Goal: Register for event/course

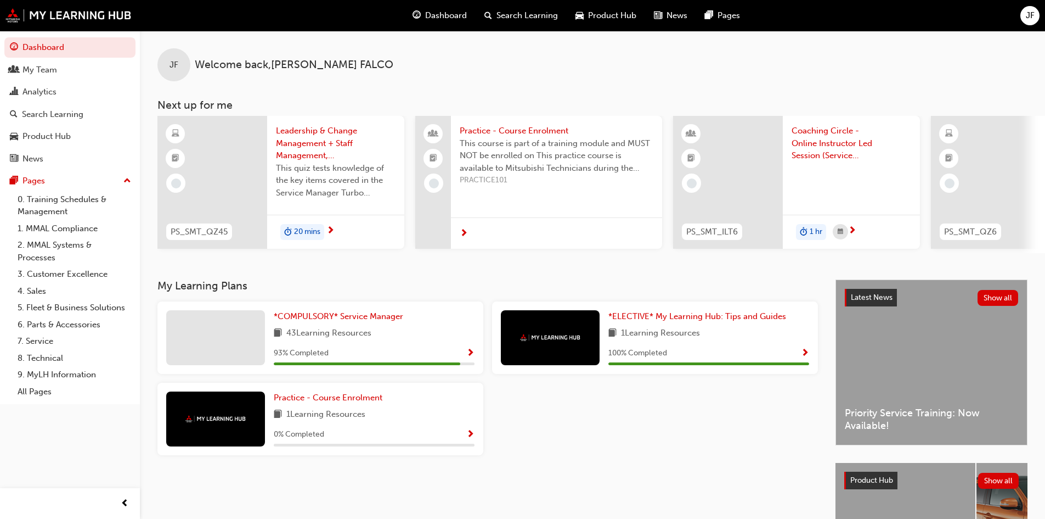
click at [312, 148] on span "Leadership & Change Management + Staff Management, Retention & Wellbeing - Asse…" at bounding box center [336, 143] width 120 height 37
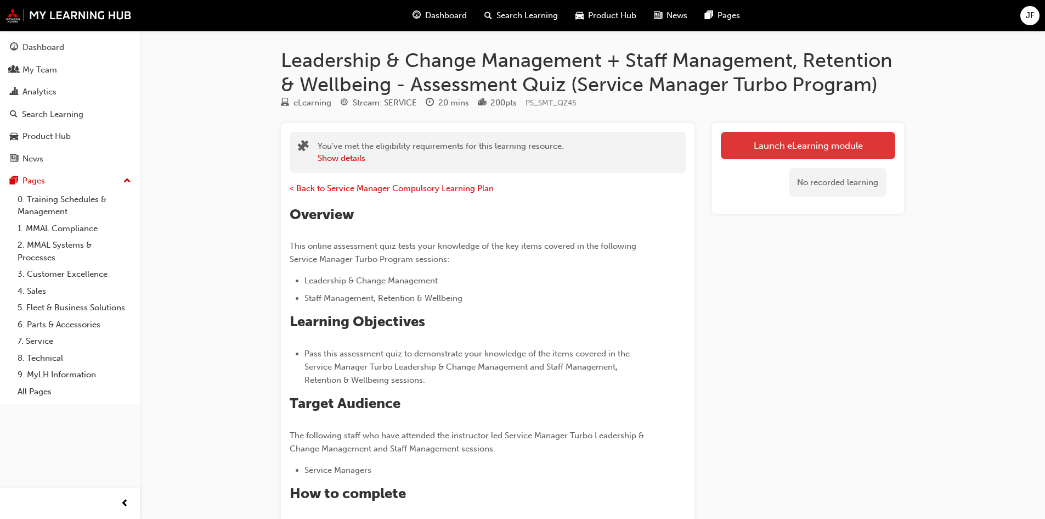
click at [775, 148] on link "Launch eLearning module" at bounding box center [808, 145] width 174 height 27
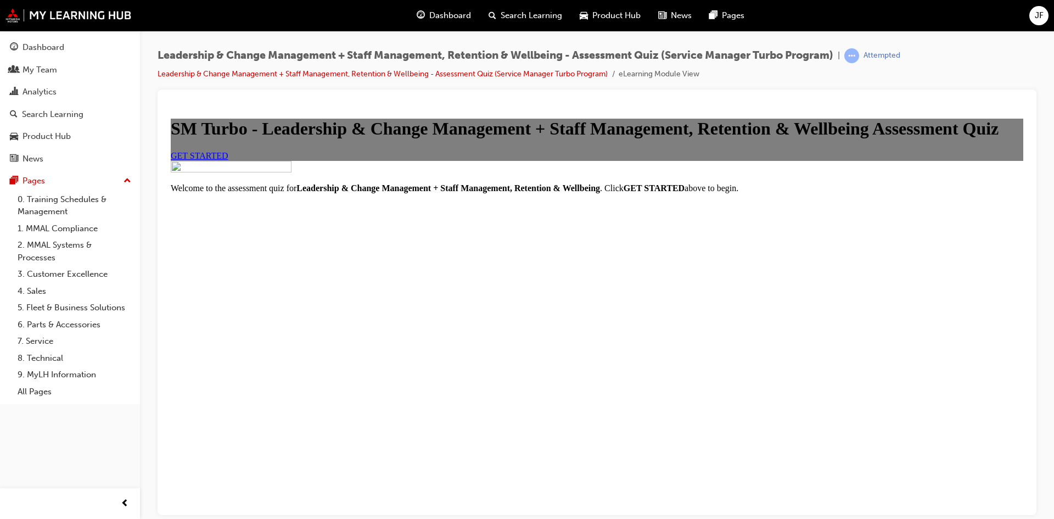
click at [228, 160] on span "GET STARTED" at bounding box center [200, 154] width 58 height 9
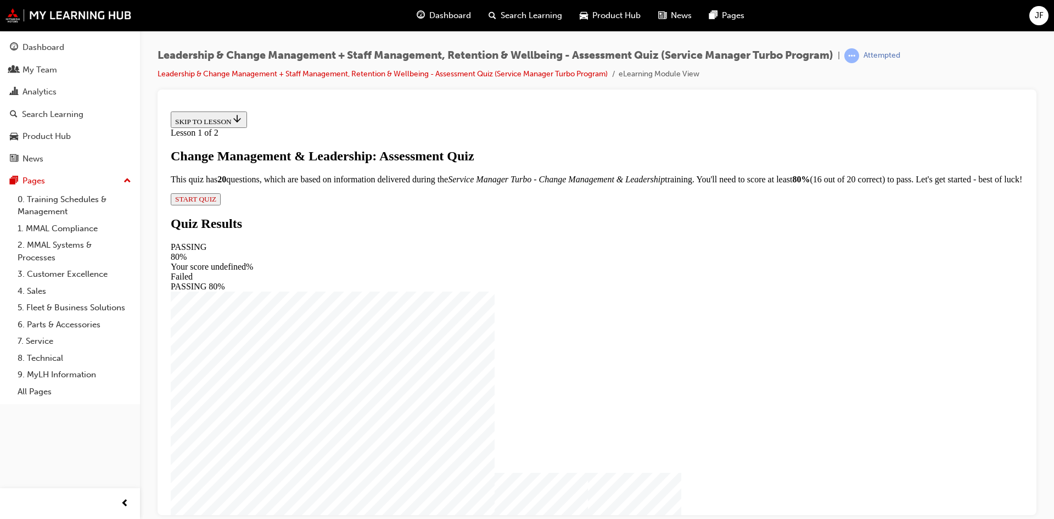
click at [216, 202] on span "START QUIZ" at bounding box center [195, 198] width 41 height 8
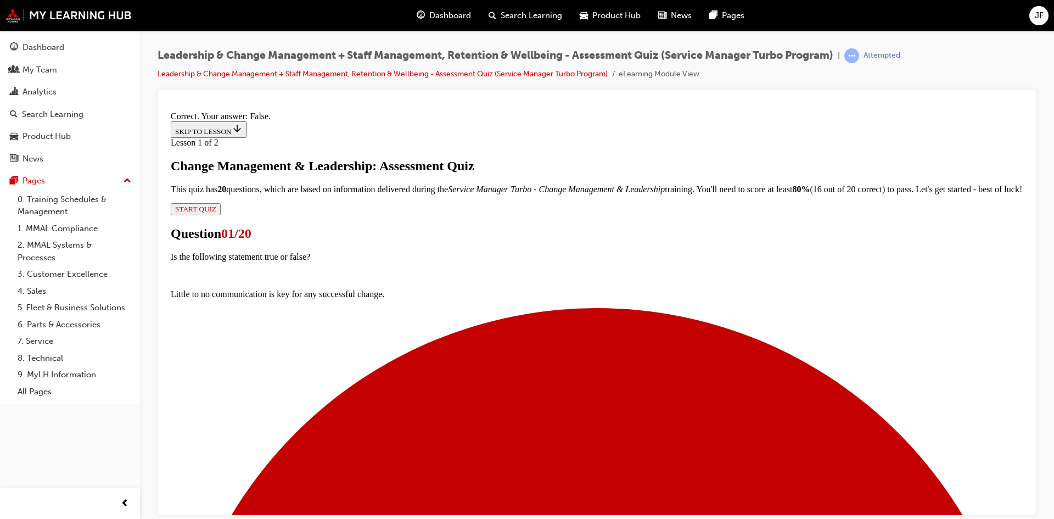
scroll to position [97, 0]
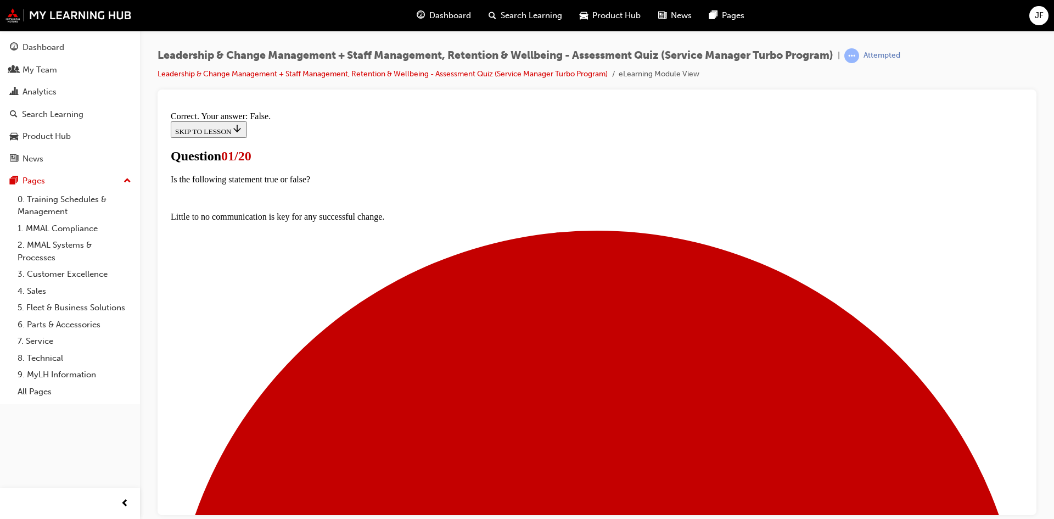
scroll to position [77, 0]
drag, startPoint x: 424, startPoint y: 363, endPoint x: 427, endPoint y: 389, distance: 26.5
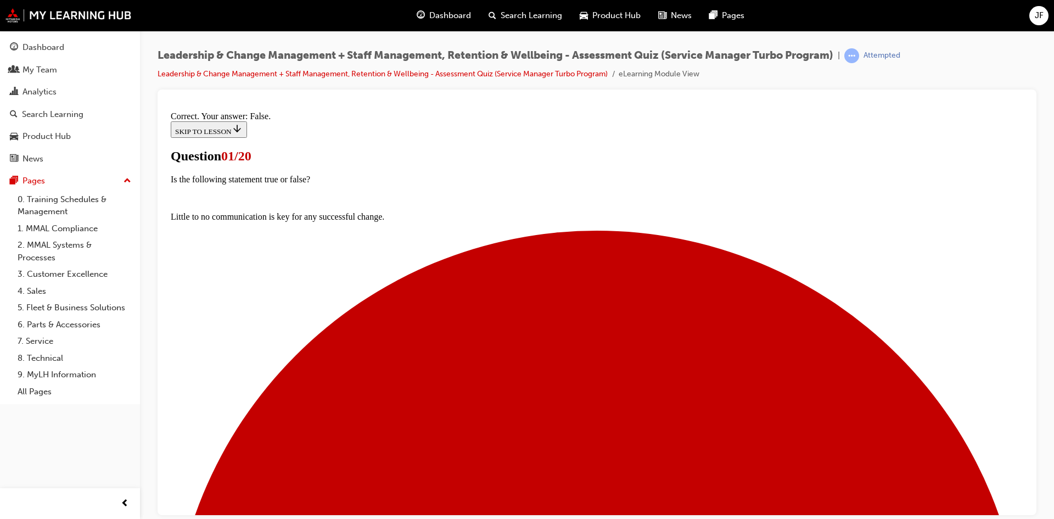
drag, startPoint x: 612, startPoint y: 481, endPoint x: 601, endPoint y: 465, distance: 19.3
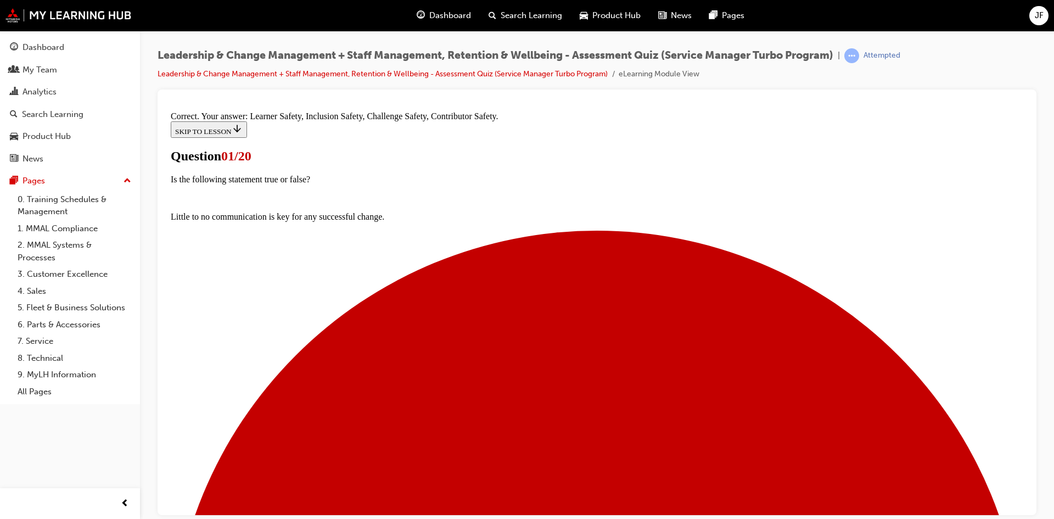
scroll to position [81, 0]
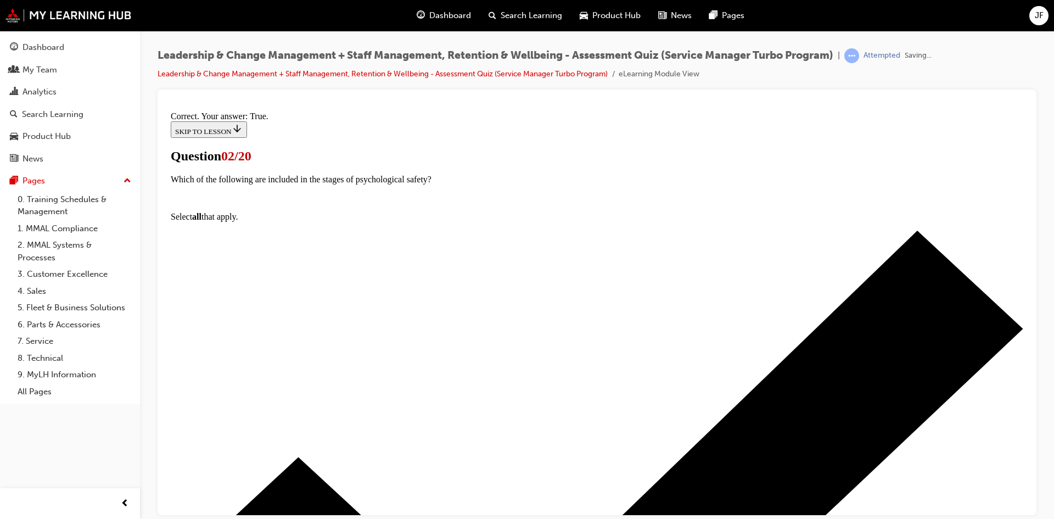
scroll to position [115, 0]
drag, startPoint x: 583, startPoint y: 468, endPoint x: 511, endPoint y: 420, distance: 85.5
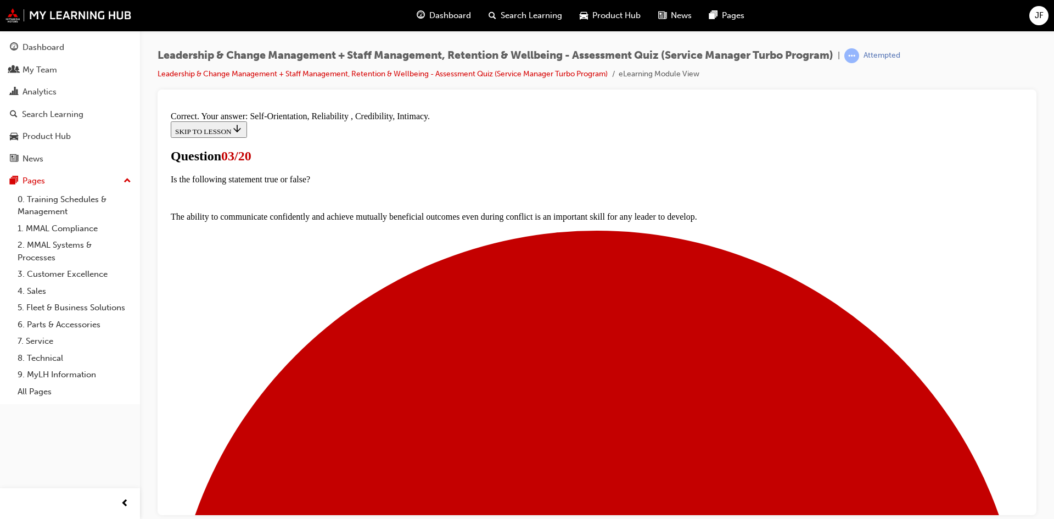
scroll to position [184, 0]
drag, startPoint x: 607, startPoint y: 469, endPoint x: 504, endPoint y: 350, distance: 157.1
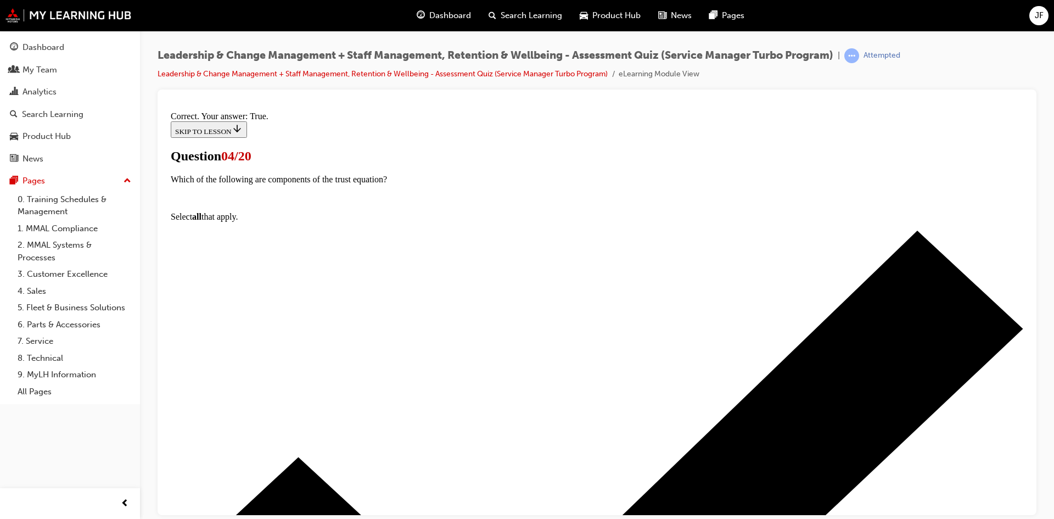
scroll to position [153, 0]
drag, startPoint x: 615, startPoint y: 466, endPoint x: 575, endPoint y: 427, distance: 55.1
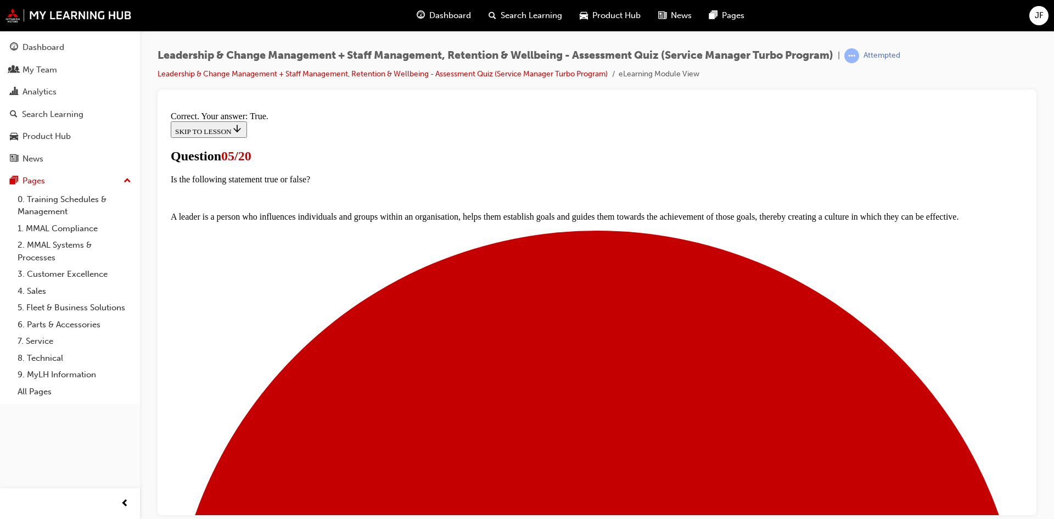
scroll to position [115, 0]
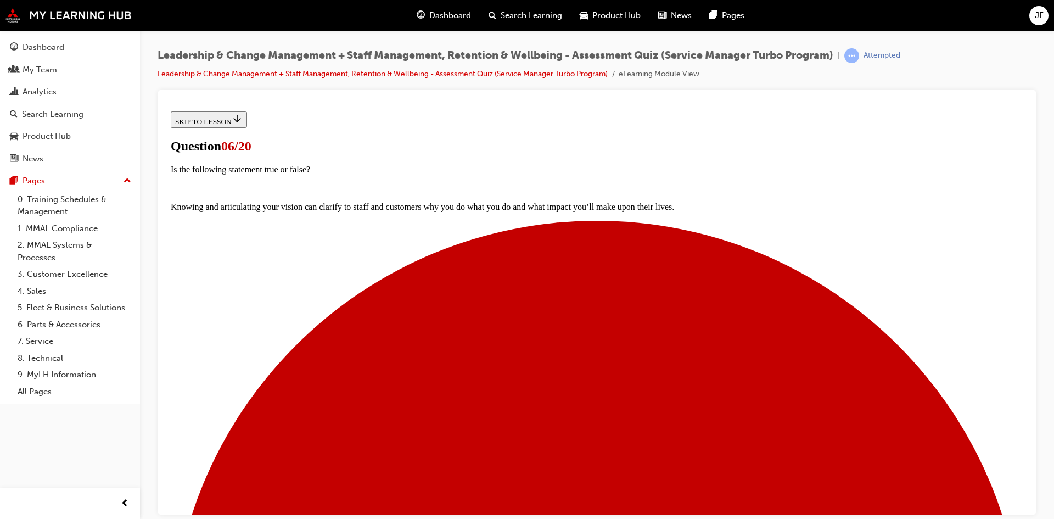
scroll to position [89, 0]
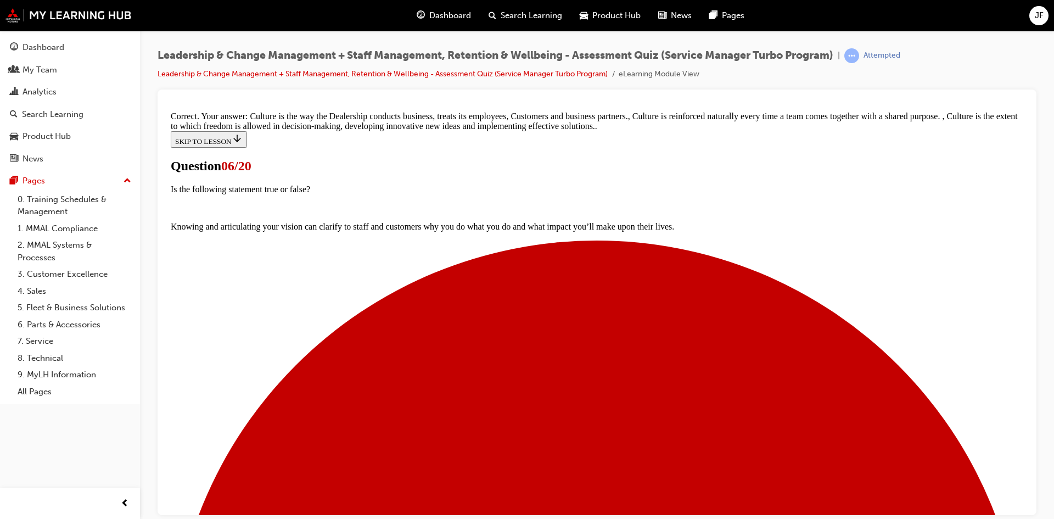
scroll to position [239, 0]
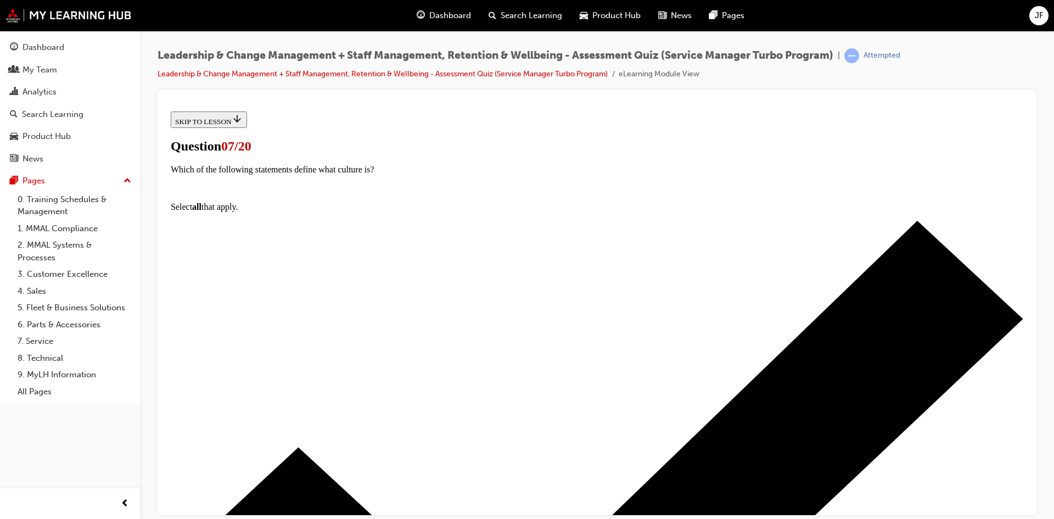
scroll to position [55, 0]
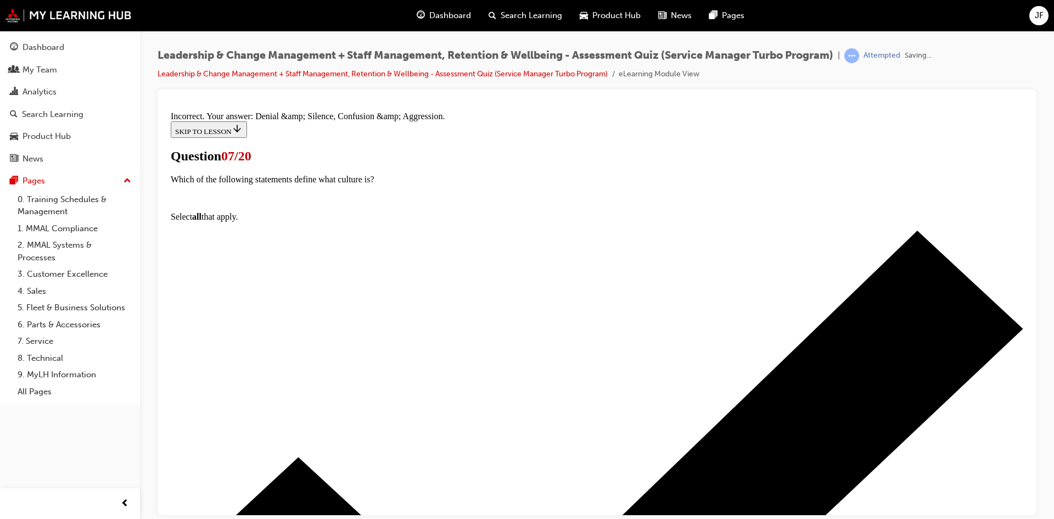
scroll to position [203, 0]
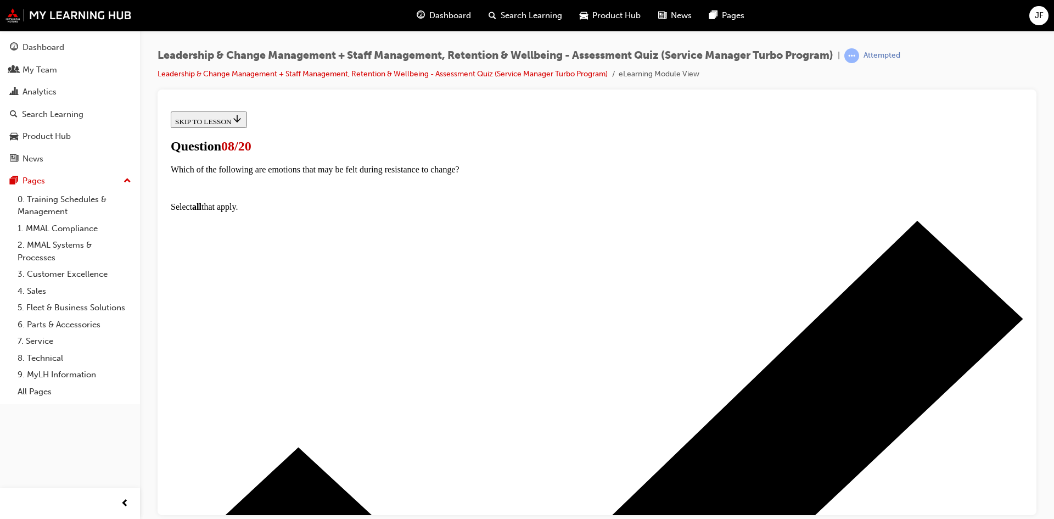
scroll to position [55, 0]
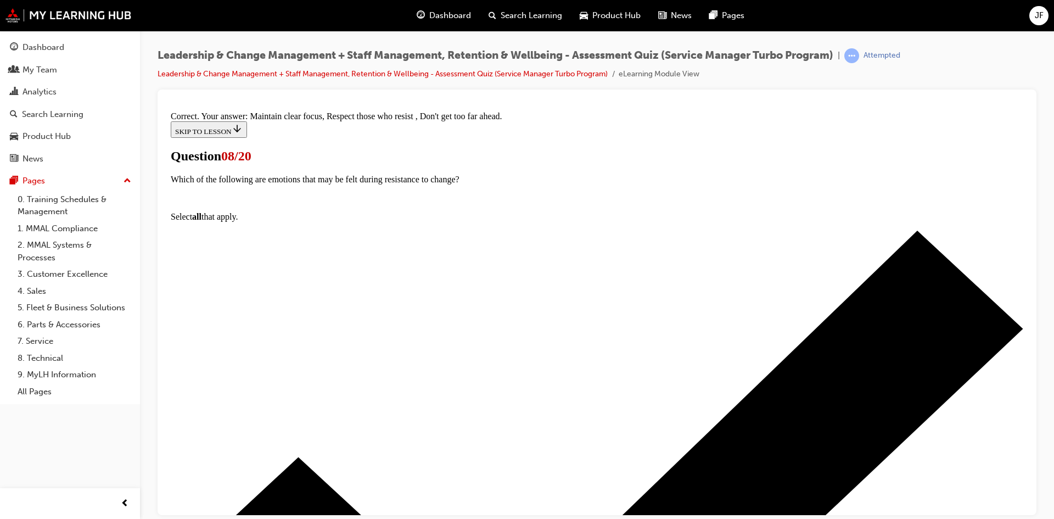
scroll to position [184, 0]
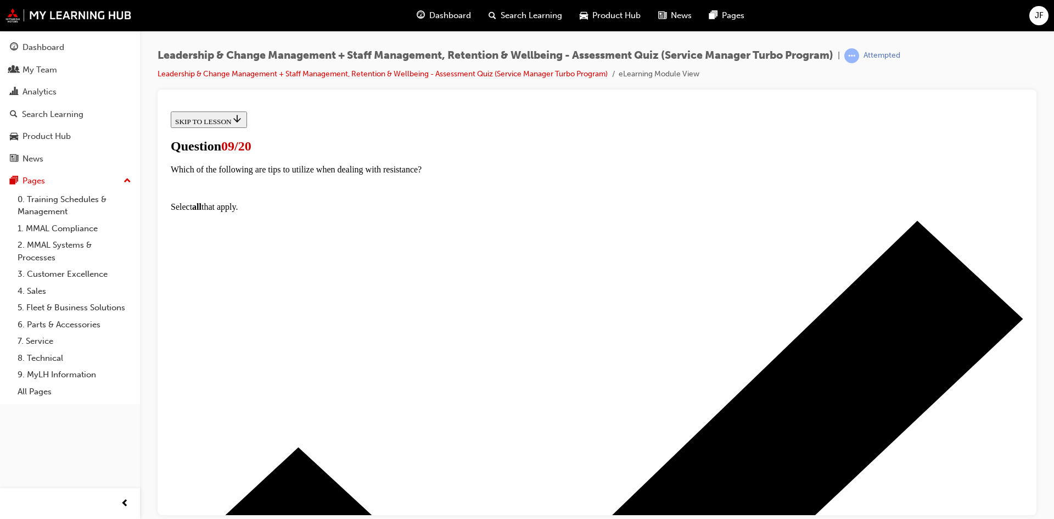
scroll to position [55, 0]
drag, startPoint x: 611, startPoint y: 491, endPoint x: 604, endPoint y: 451, distance: 40.2
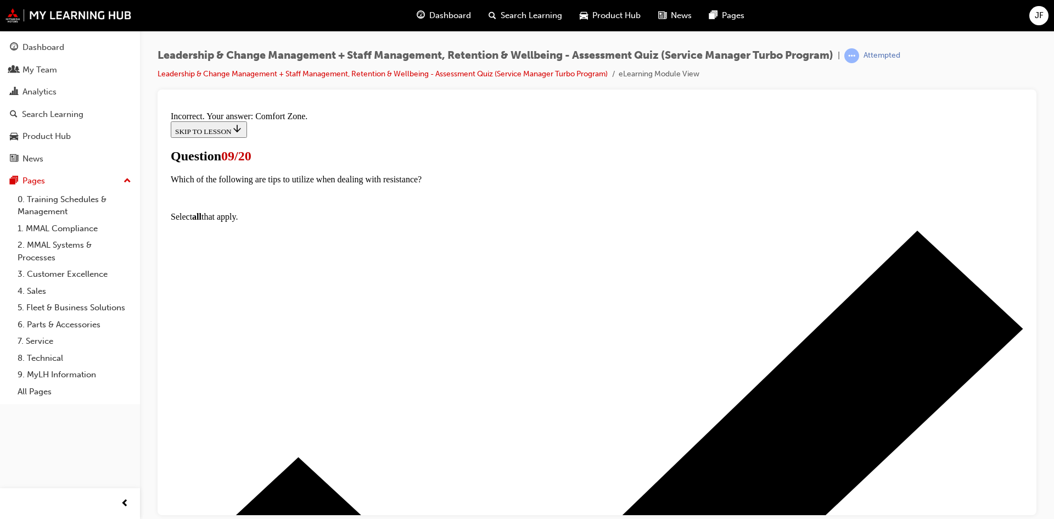
scroll to position [166, 0]
drag, startPoint x: 603, startPoint y: 464, endPoint x: 540, endPoint y: 344, distance: 136.2
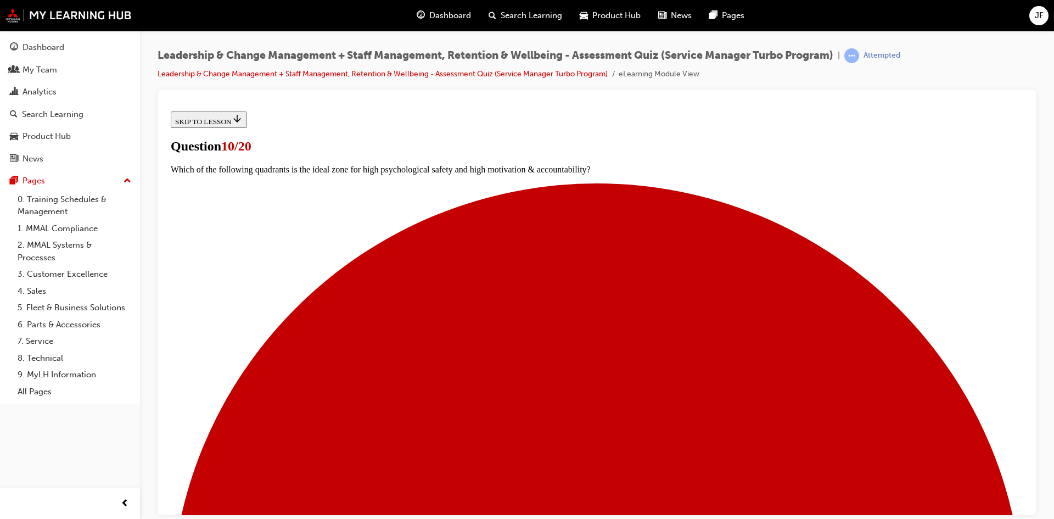
scroll to position [110, 0]
drag, startPoint x: 426, startPoint y: 349, endPoint x: 426, endPoint y: 360, distance: 11.0
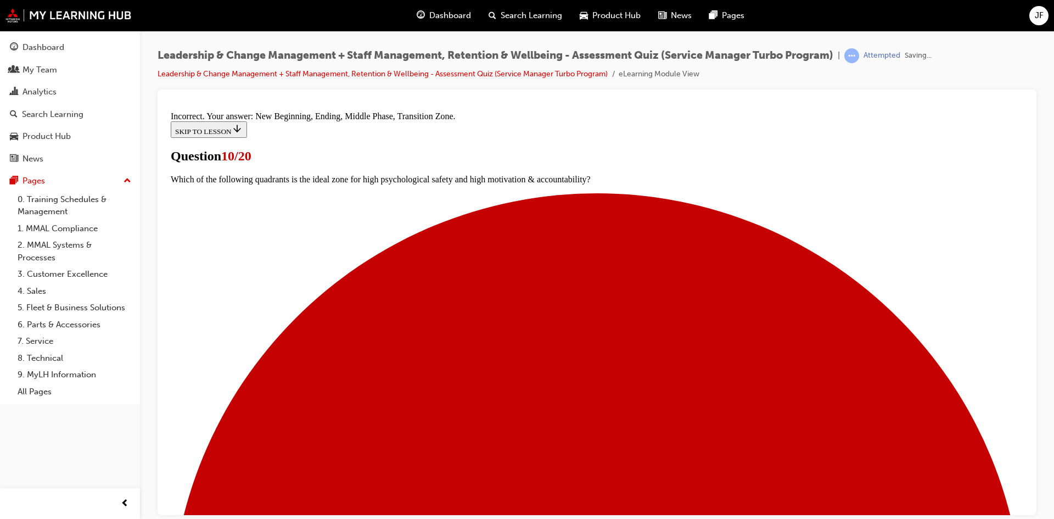
scroll to position [203, 0]
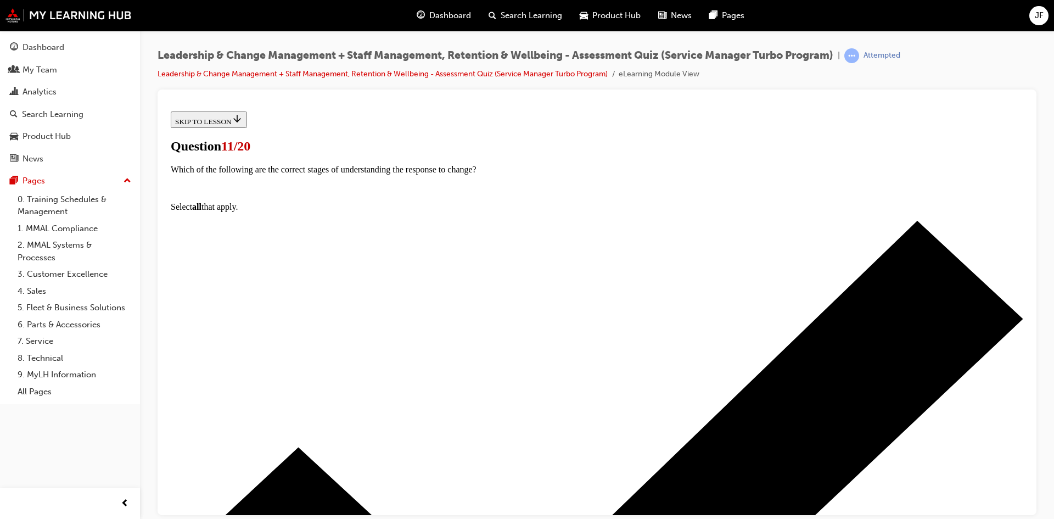
scroll to position [110, 0]
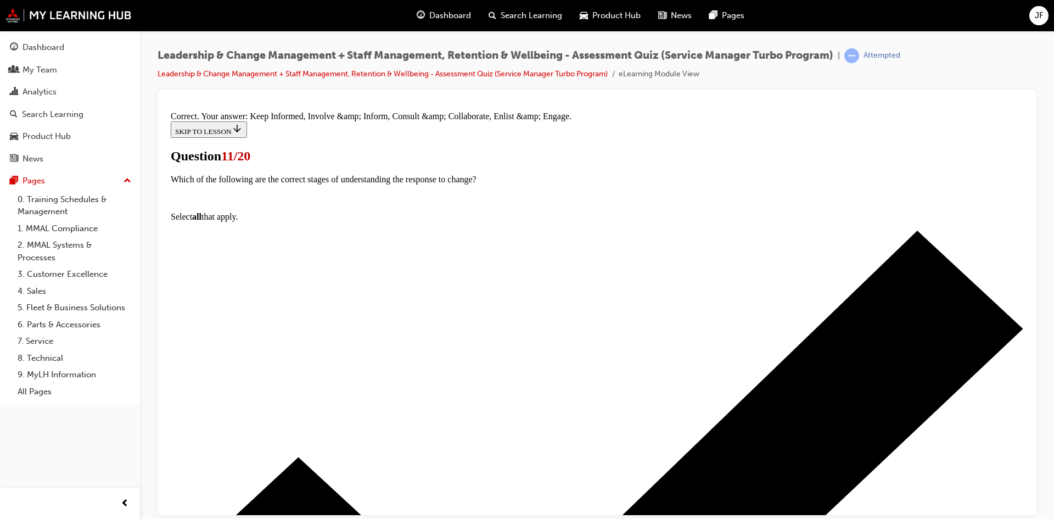
scroll to position [203, 0]
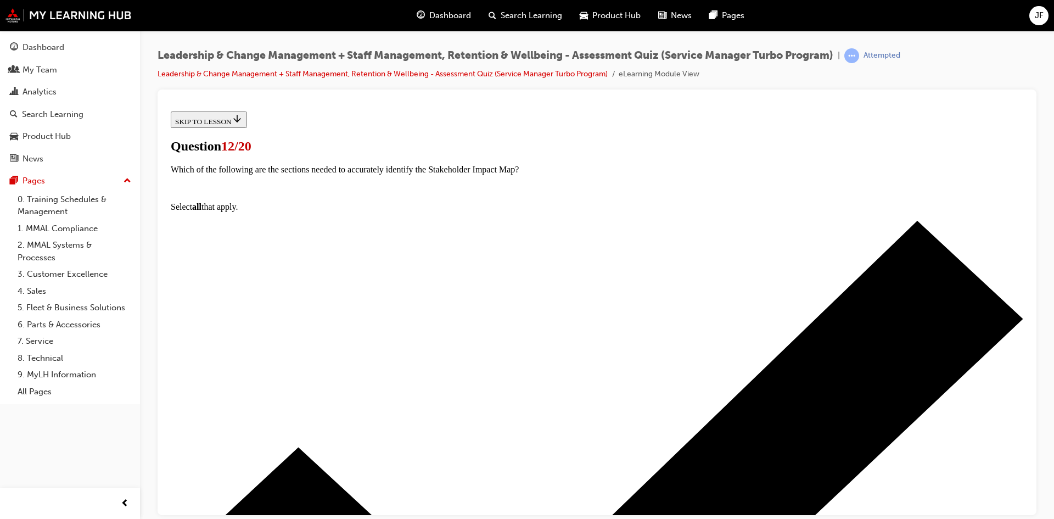
scroll to position [81, 0]
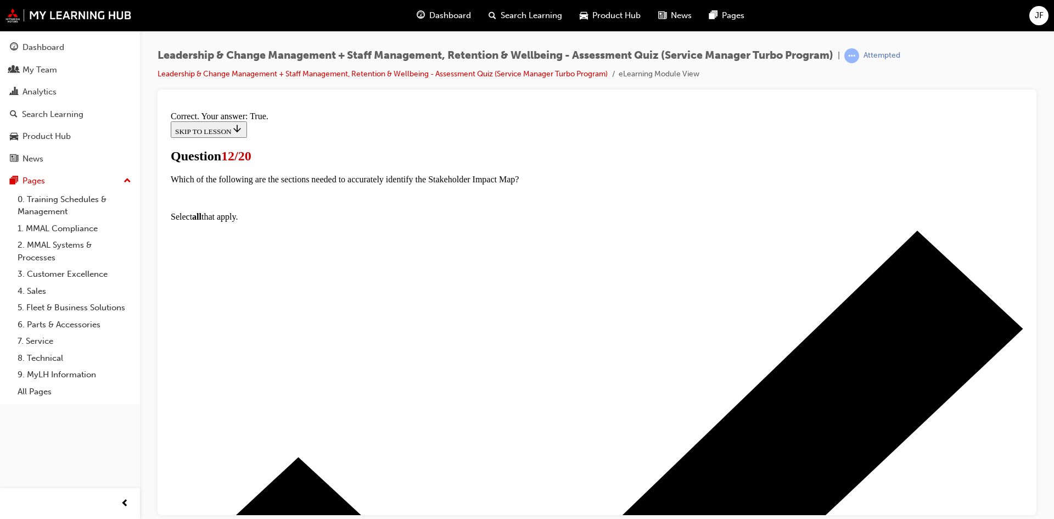
scroll to position [115, 0]
drag, startPoint x: 620, startPoint y: 466, endPoint x: 604, endPoint y: 463, distance: 15.8
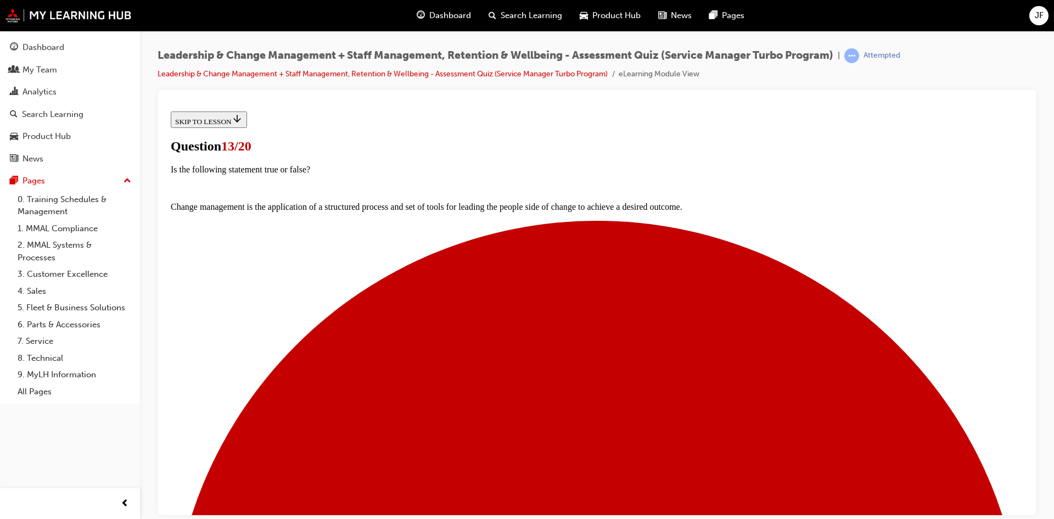
scroll to position [89, 0]
drag, startPoint x: 424, startPoint y: 344, endPoint x: 471, endPoint y: 388, distance: 64.4
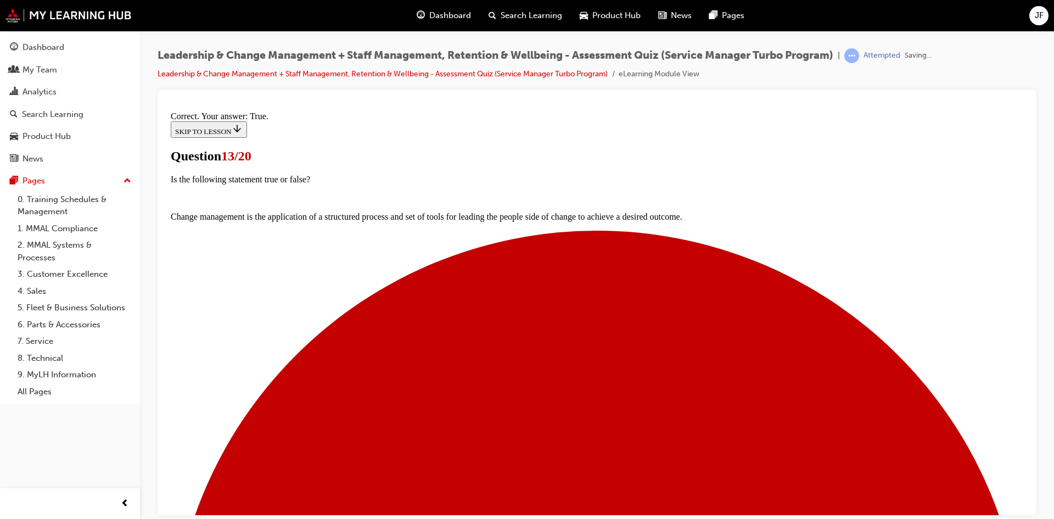
scroll to position [134, 0]
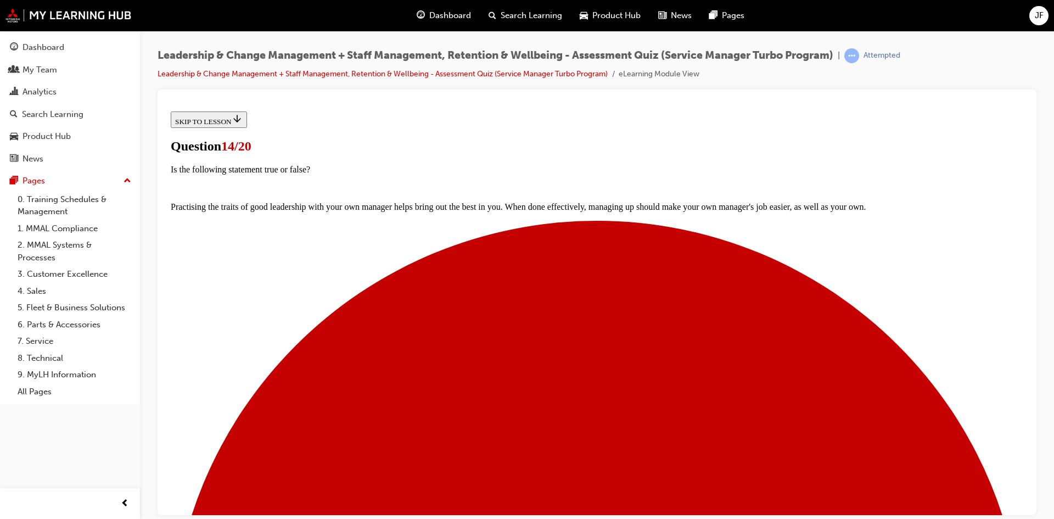
scroll to position [110, 0]
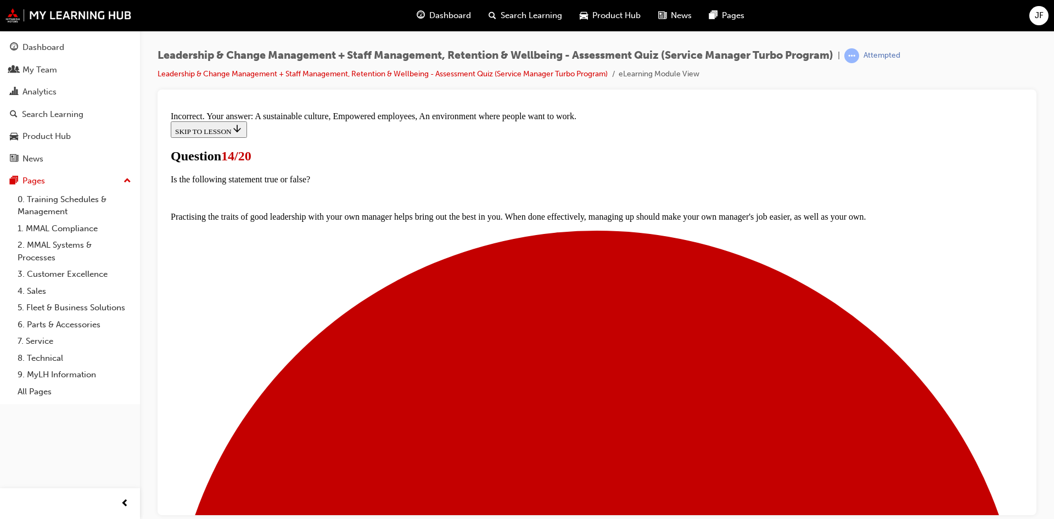
scroll to position [184, 0]
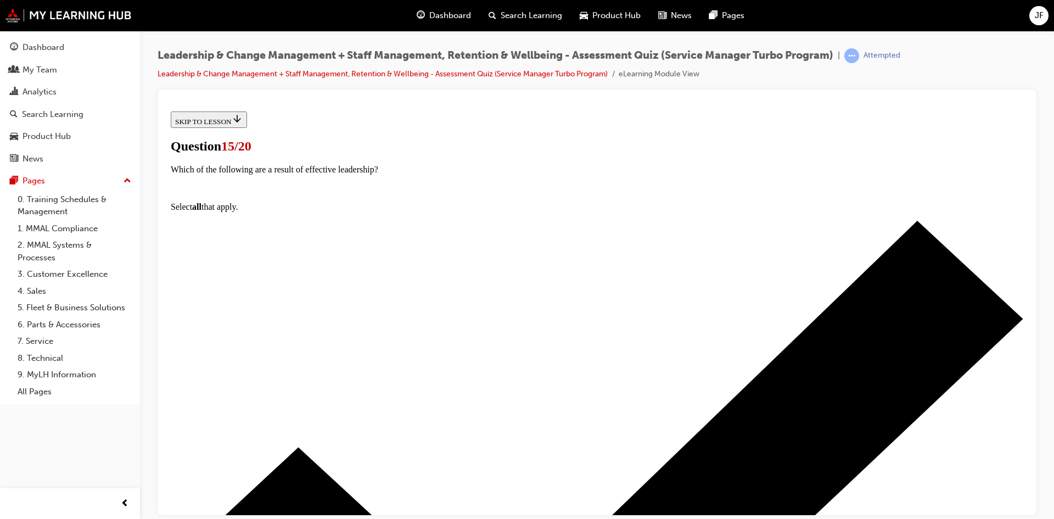
scroll to position [110, 0]
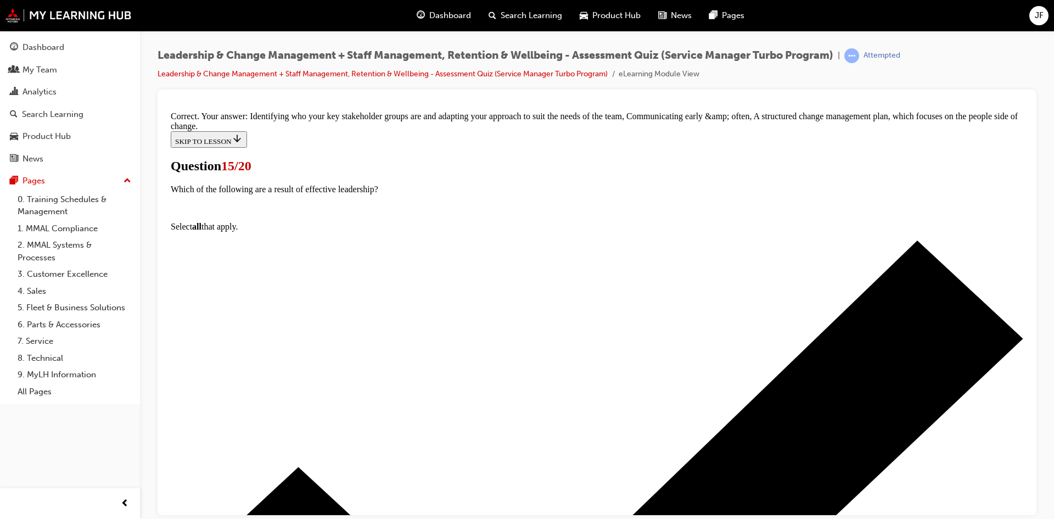
scroll to position [225, 0]
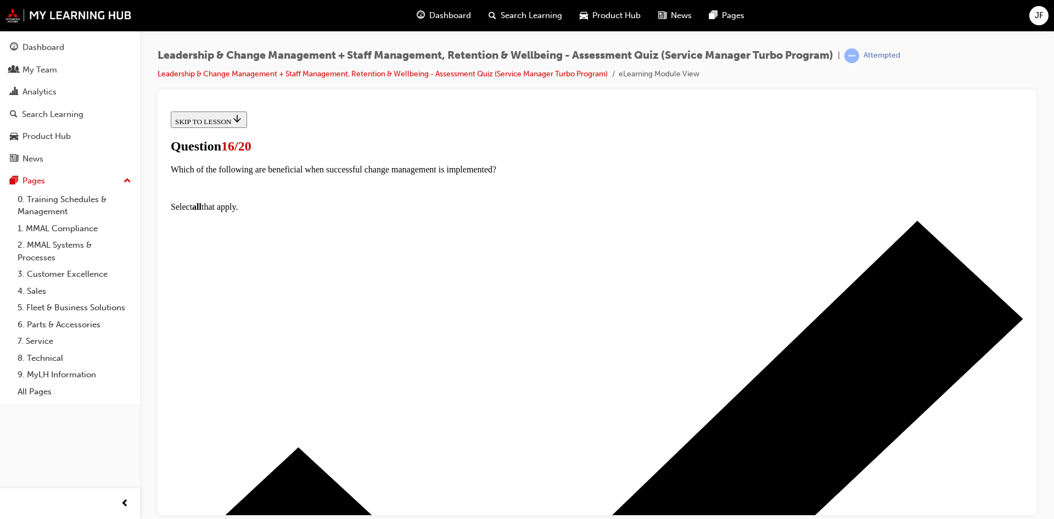
scroll to position [110, 0]
drag, startPoint x: 430, startPoint y: 328, endPoint x: 444, endPoint y: 379, distance: 52.5
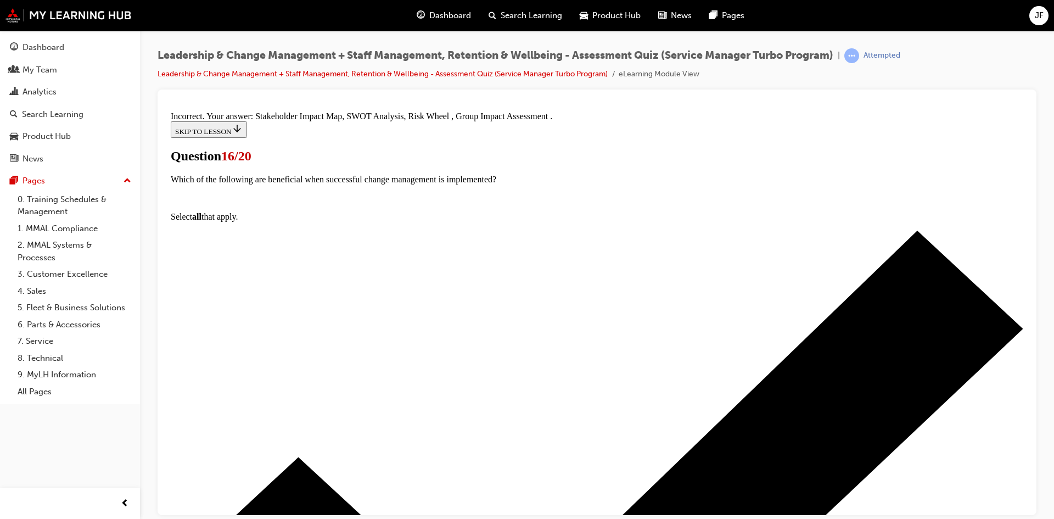
scroll to position [184, 0]
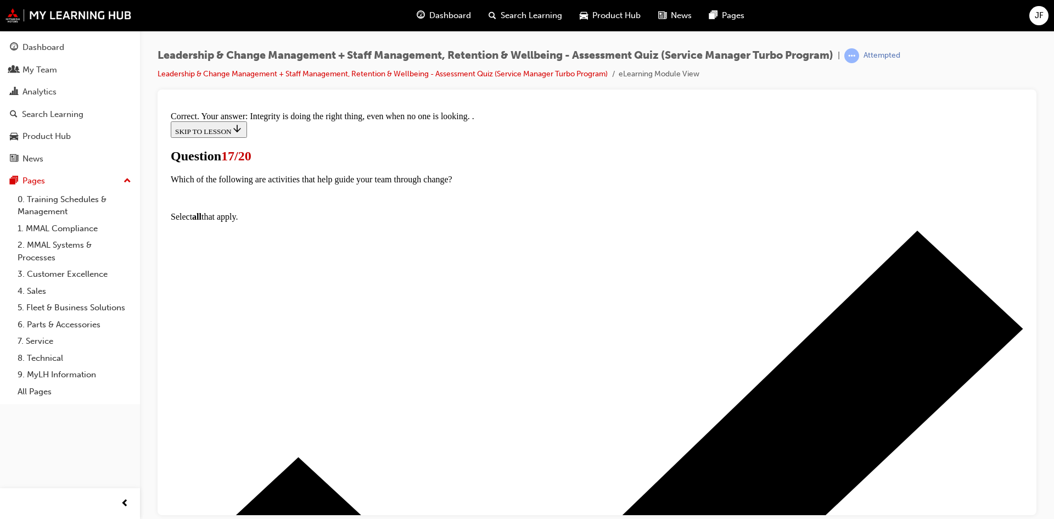
scroll to position [147, 0]
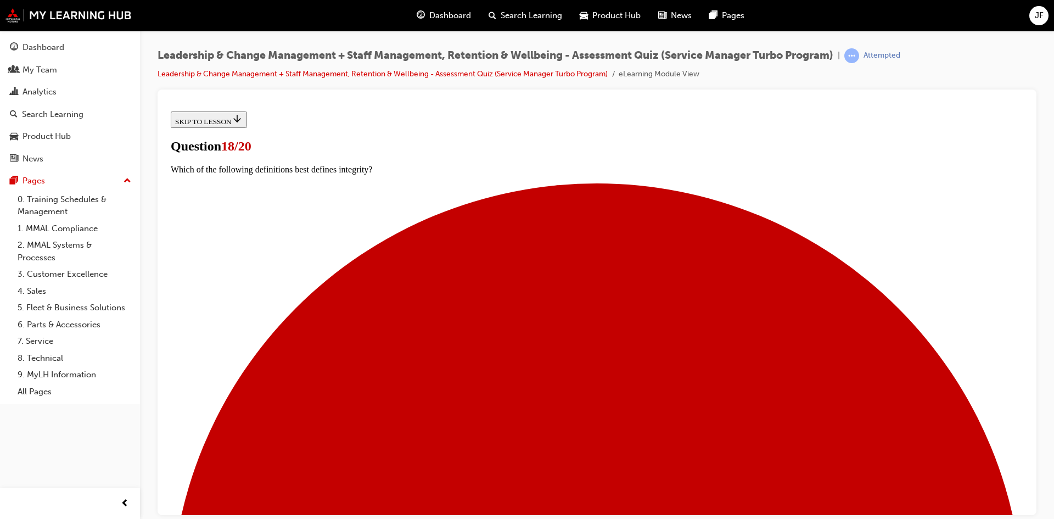
scroll to position [81, 0]
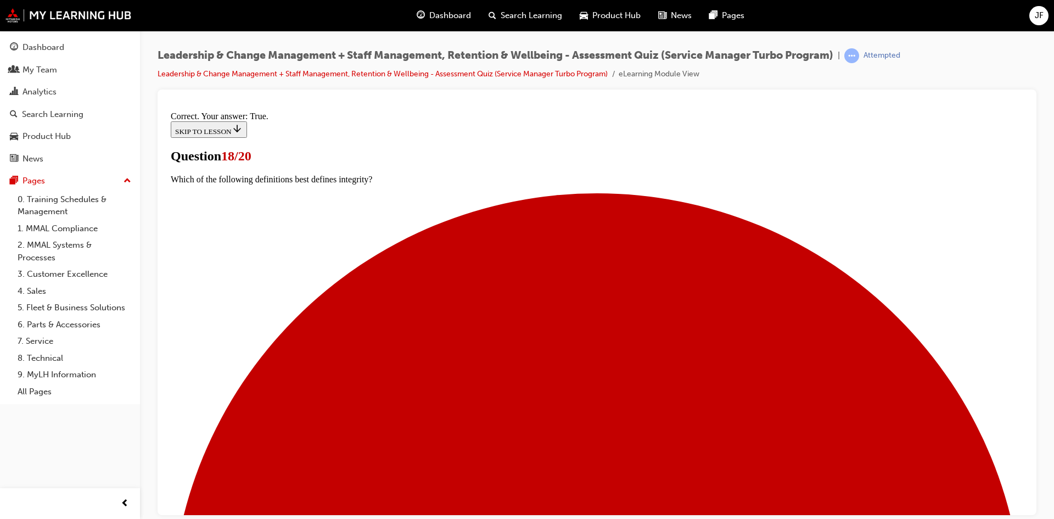
scroll to position [115, 0]
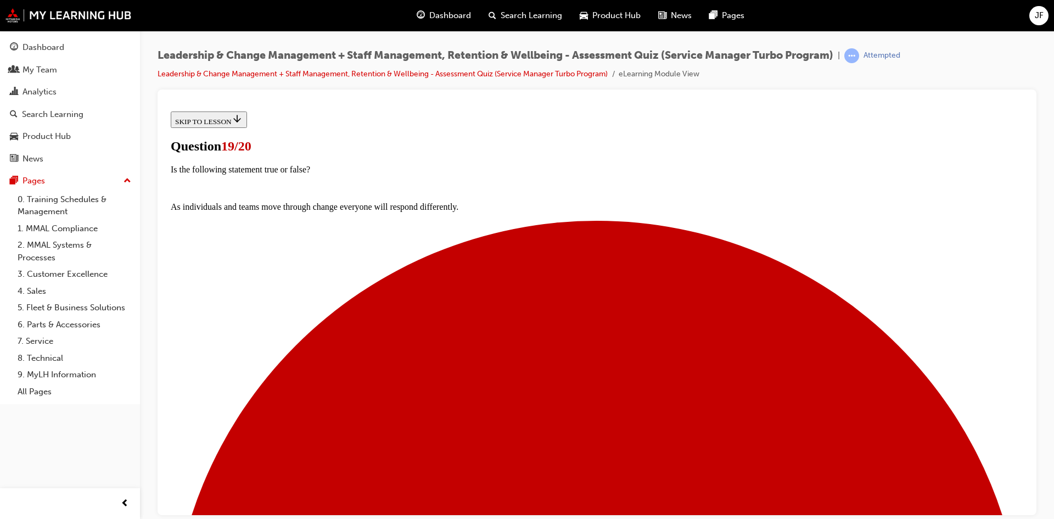
scroll to position [144, 0]
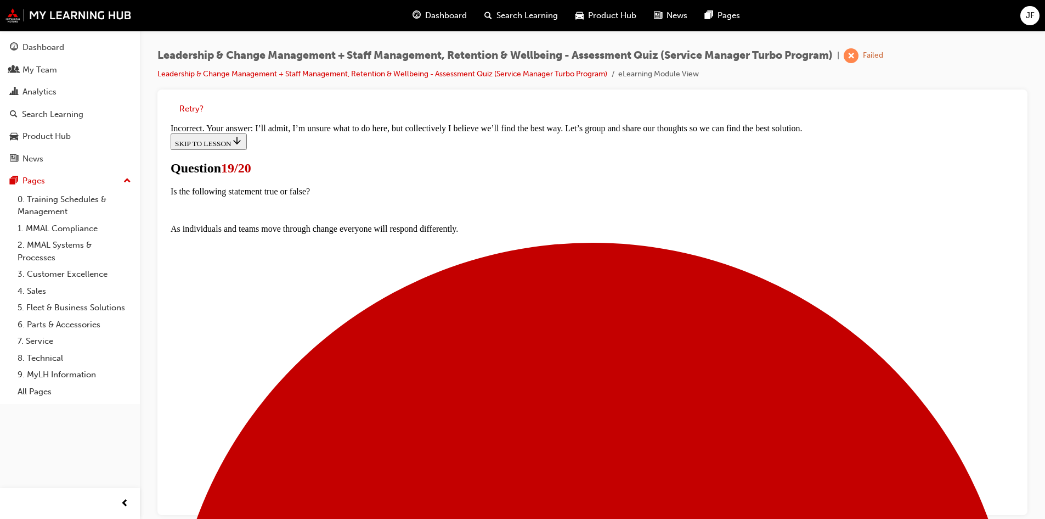
scroll to position [228, 0]
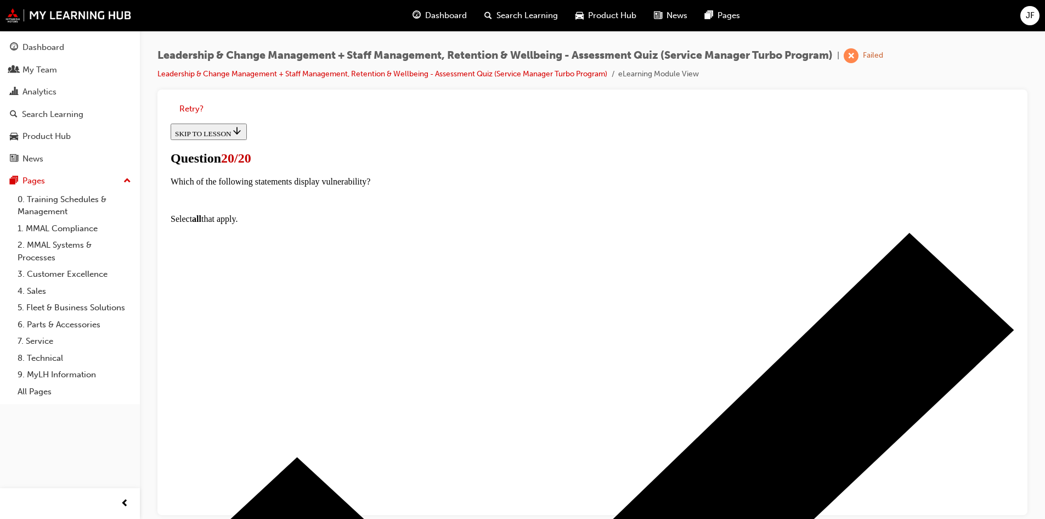
scroll to position [167, 0]
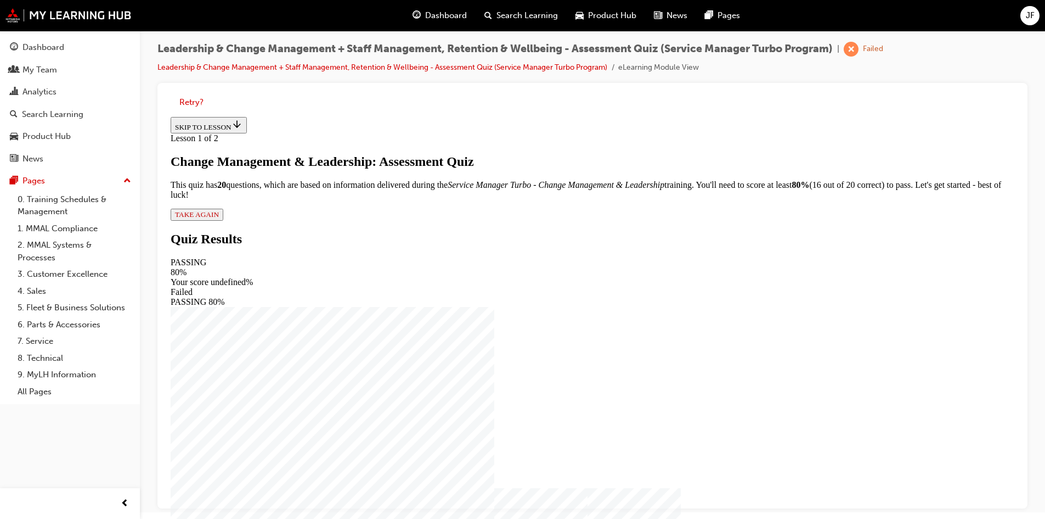
scroll to position [8, 0]
click at [219, 217] on span "TAKE AGAIN" at bounding box center [197, 213] width 44 height 8
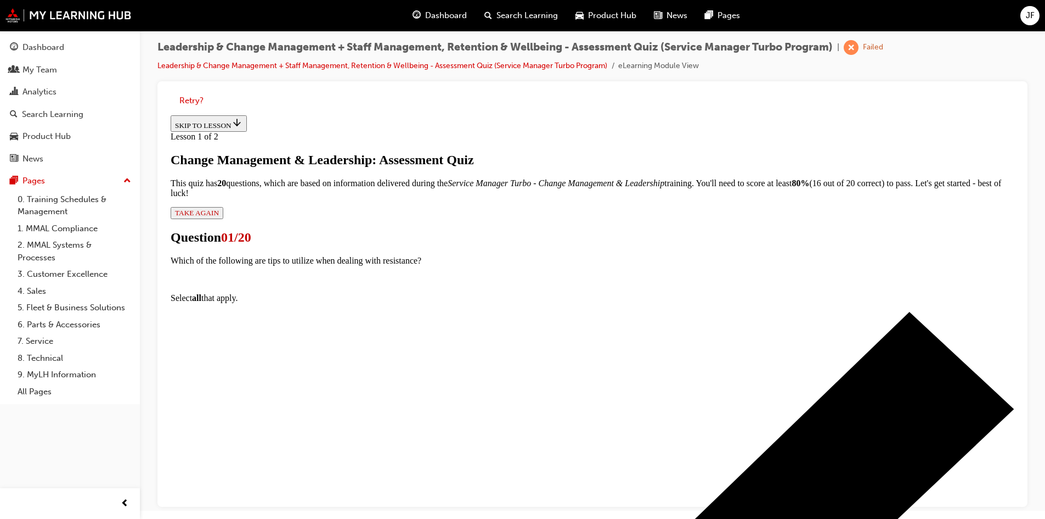
scroll to position [116, 0]
drag, startPoint x: 415, startPoint y: 281, endPoint x: 441, endPoint y: 316, distance: 43.1
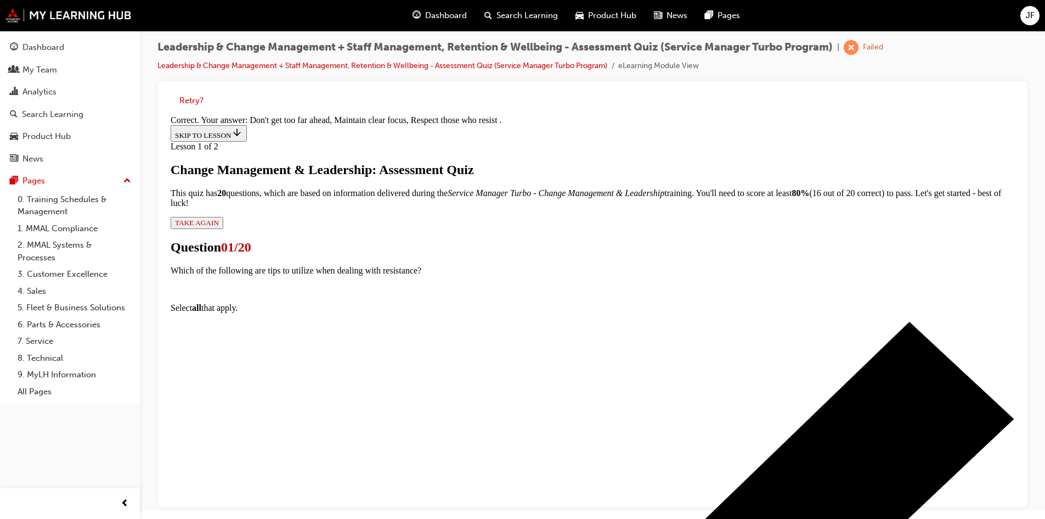
scroll to position [184, 0]
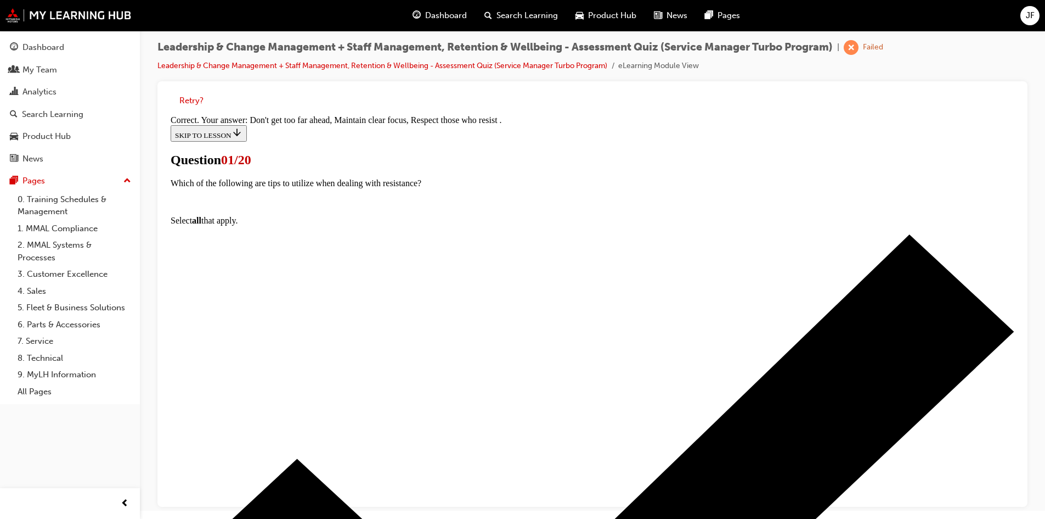
scroll to position [55, 0]
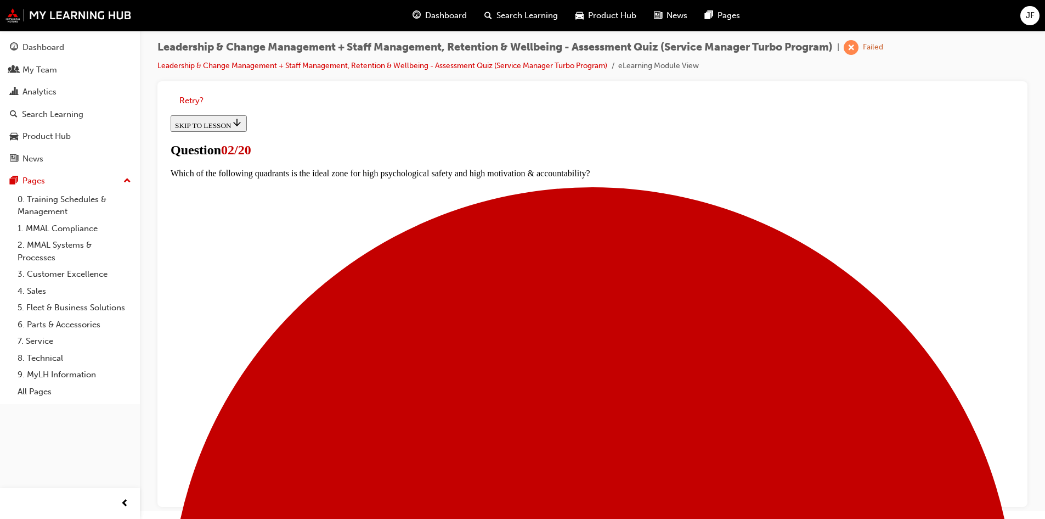
scroll to position [81, 0]
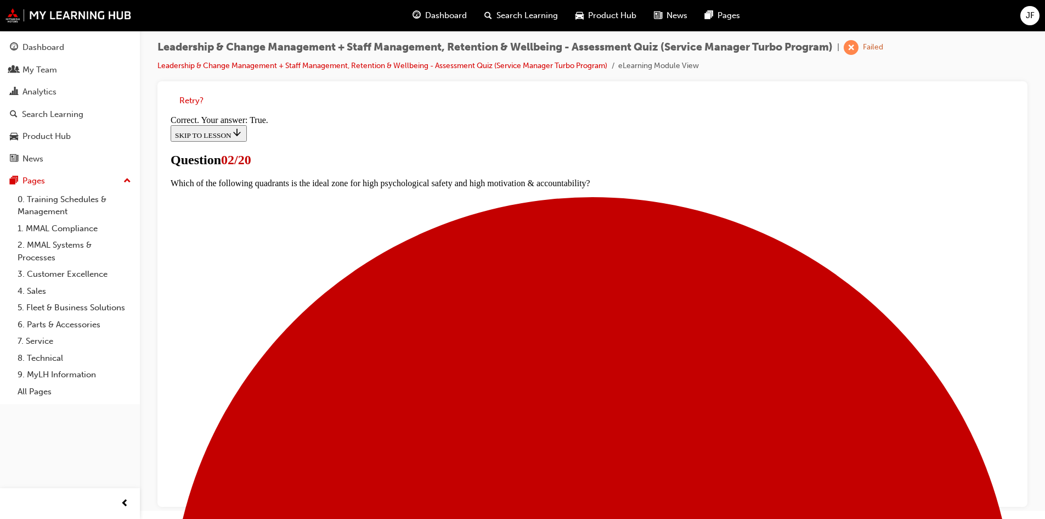
scroll to position [115, 0]
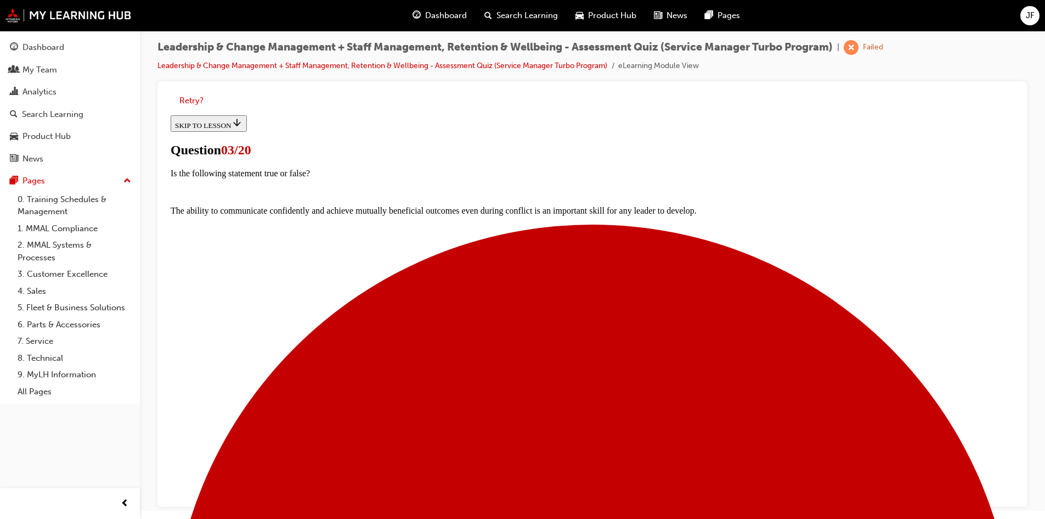
drag, startPoint x: 418, startPoint y: 287, endPoint x: 418, endPoint y: 313, distance: 25.8
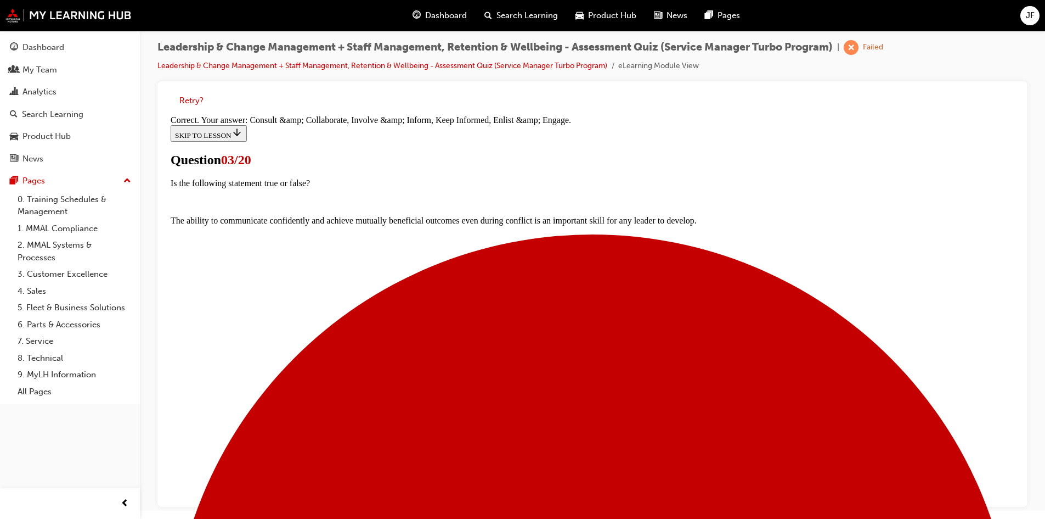
scroll to position [203, 0]
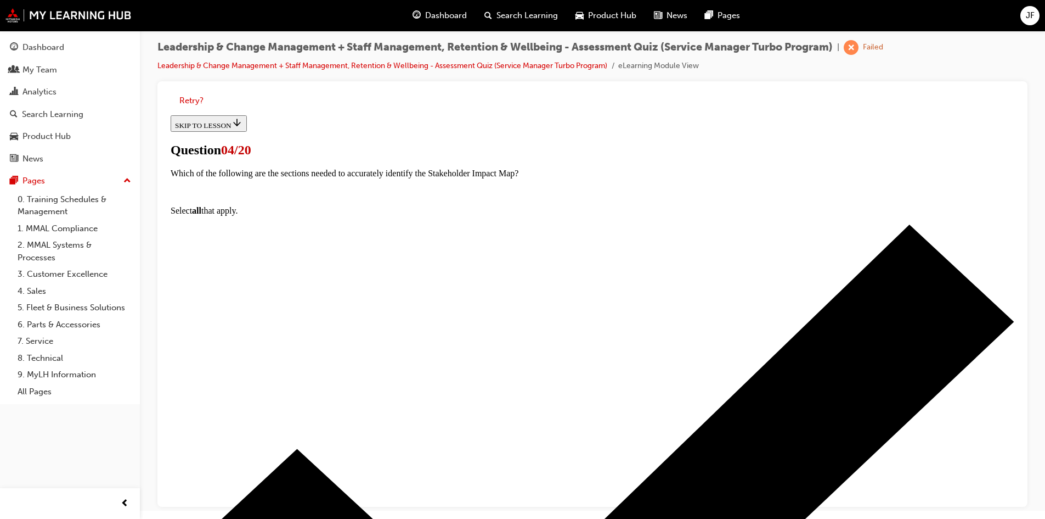
scroll to position [89, 0]
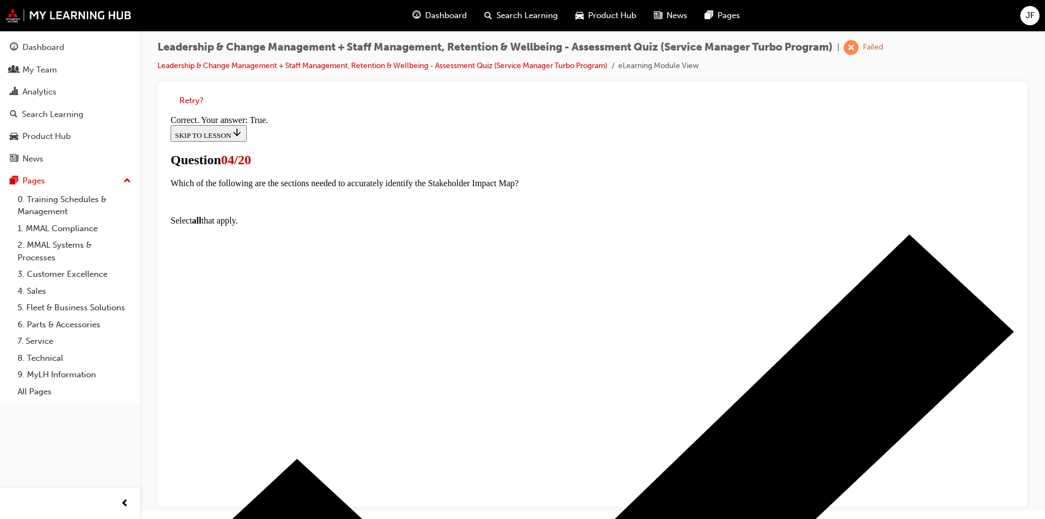
scroll to position [153, 0]
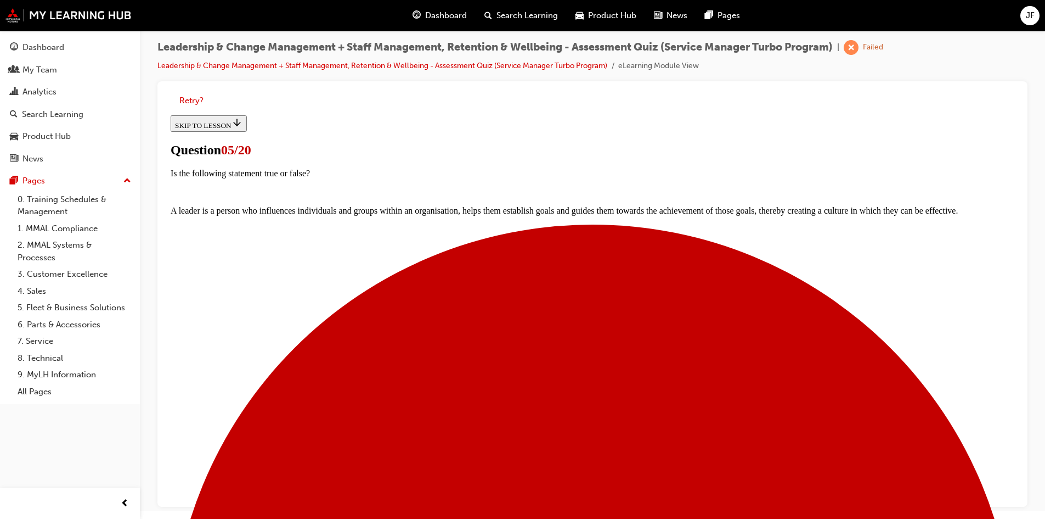
scroll to position [110, 0]
drag, startPoint x: 416, startPoint y: 261, endPoint x: 427, endPoint y: 312, distance: 51.7
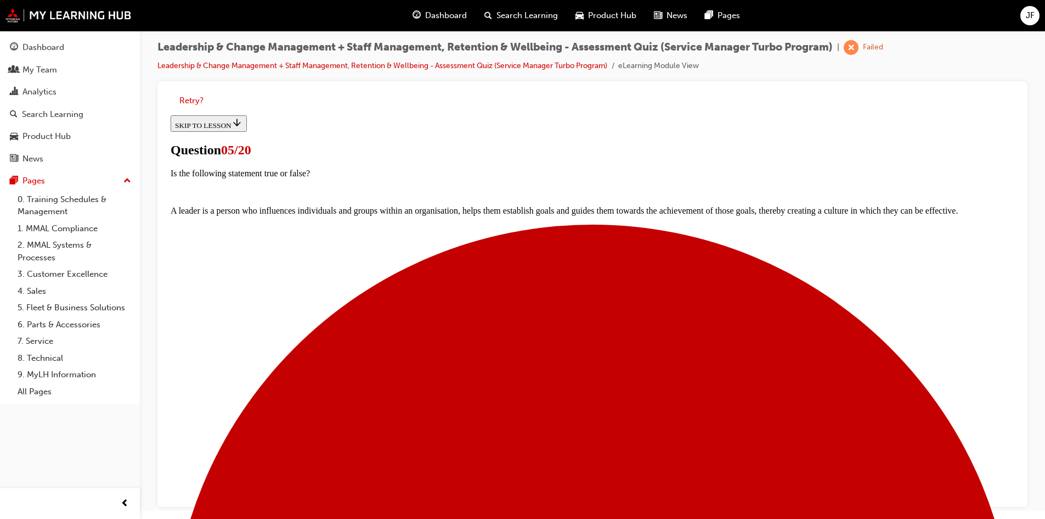
drag, startPoint x: 420, startPoint y: 401, endPoint x: 420, endPoint y: 409, distance: 8.8
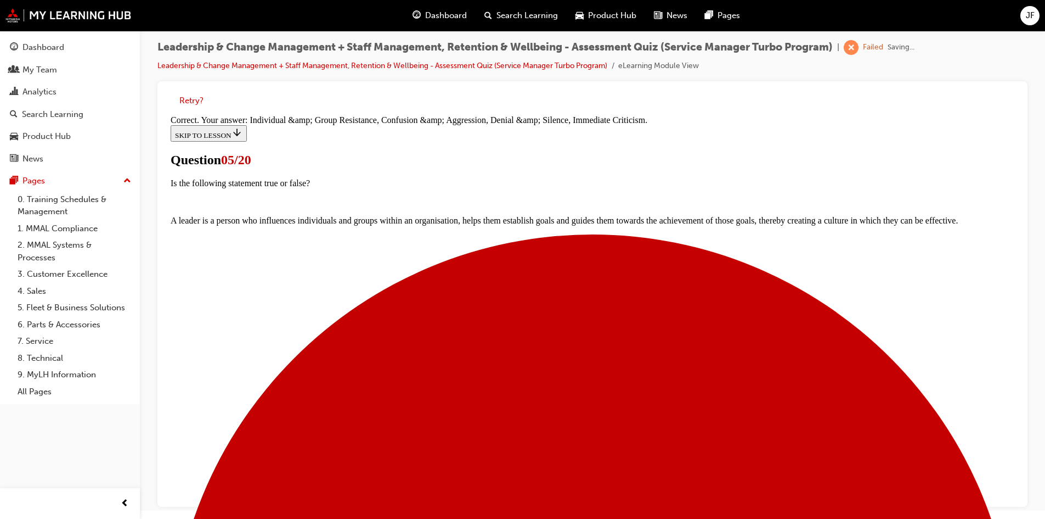
scroll to position [203, 0]
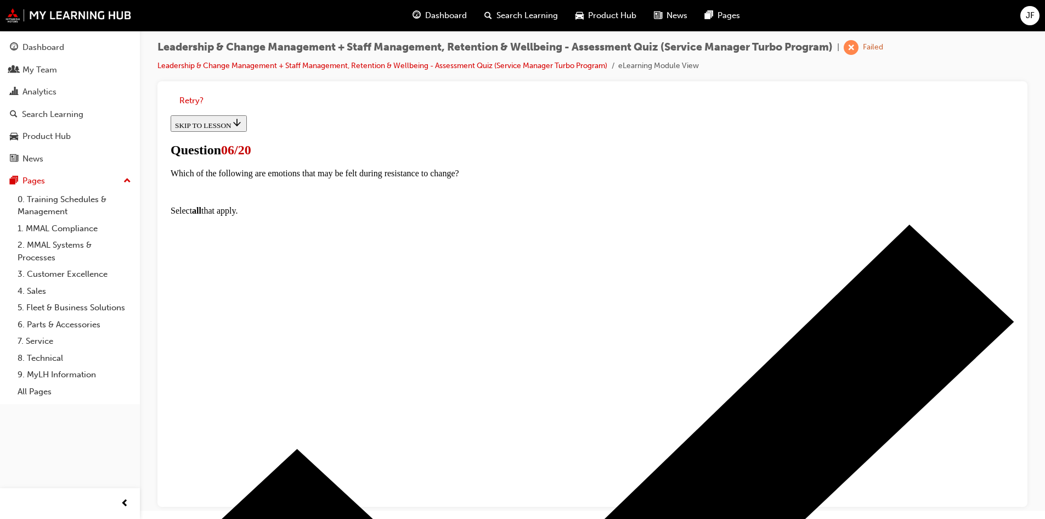
scroll to position [110, 0]
drag, startPoint x: 422, startPoint y: 369, endPoint x: 420, endPoint y: 336, distance: 33.0
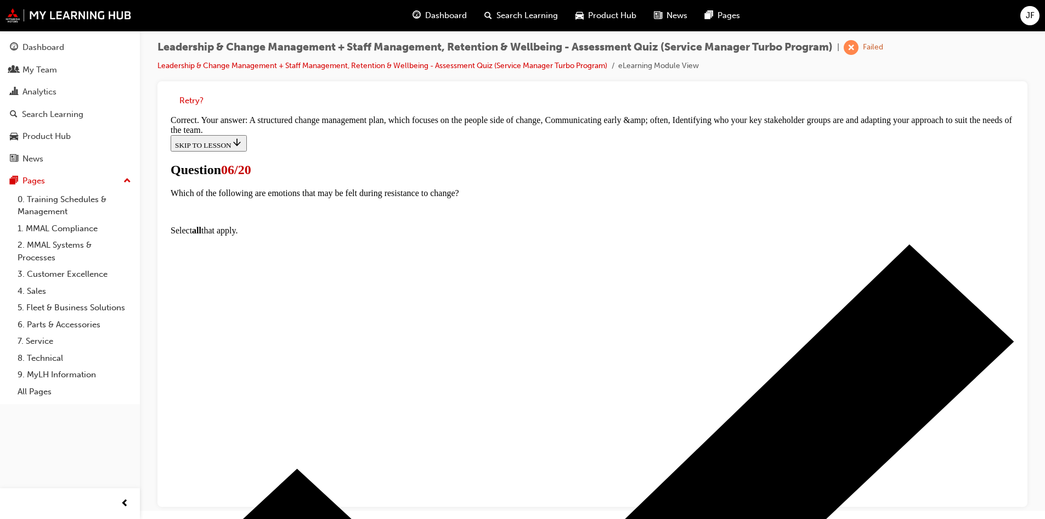
scroll to position [225, 0]
drag, startPoint x: 598, startPoint y: 468, endPoint x: 540, endPoint y: 414, distance: 79.2
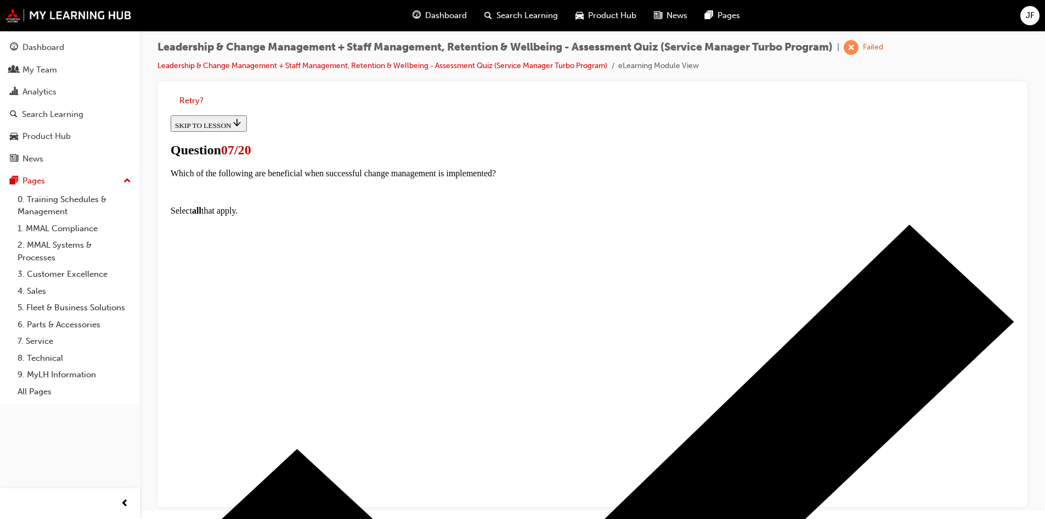
scroll to position [110, 0]
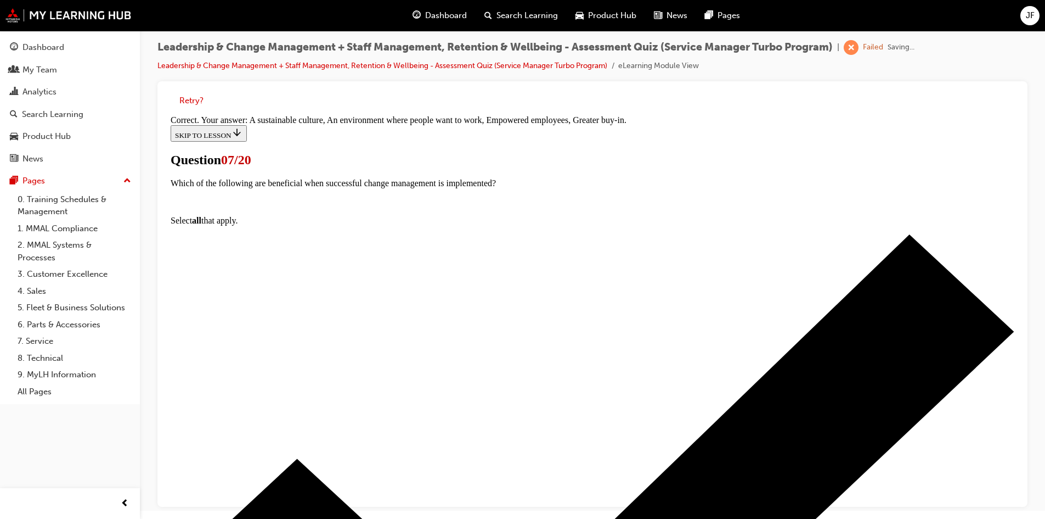
scroll to position [184, 0]
drag, startPoint x: 600, startPoint y: 471, endPoint x: 551, endPoint y: 425, distance: 67.6
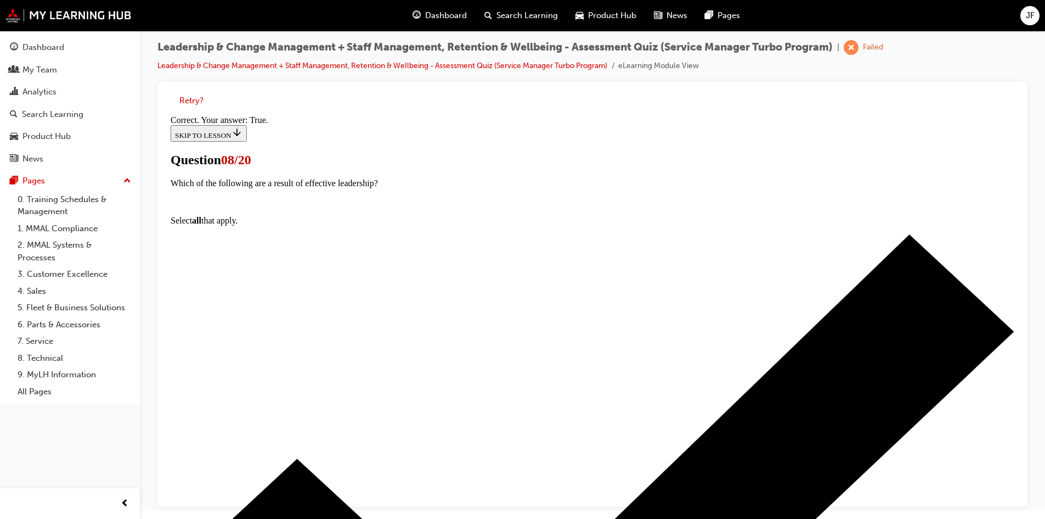
scroll to position [115, 0]
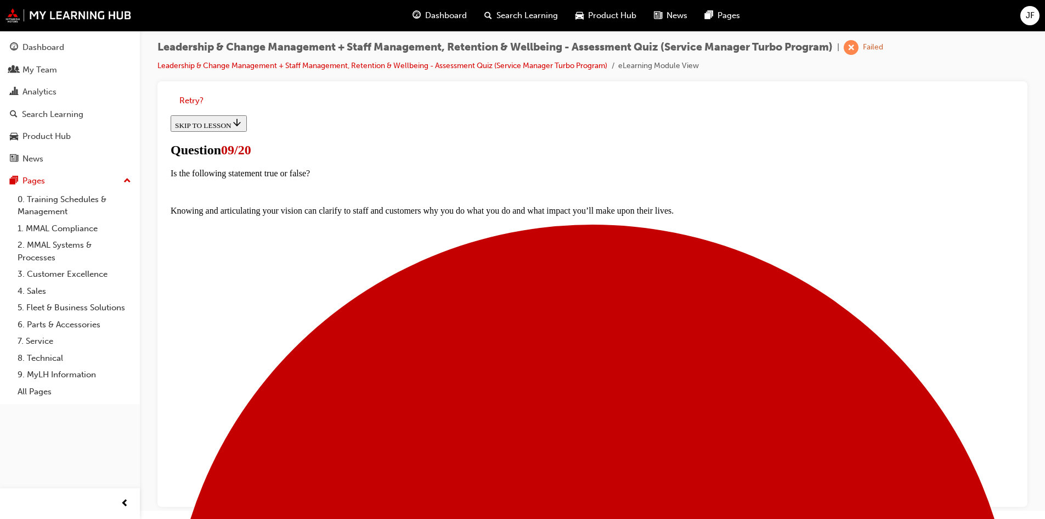
scroll to position [81, 0]
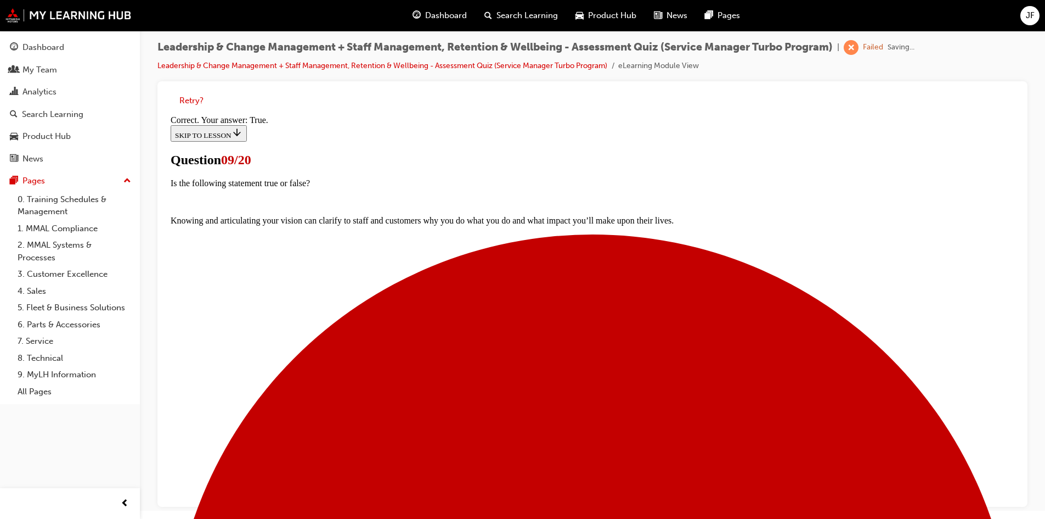
scroll to position [115, 0]
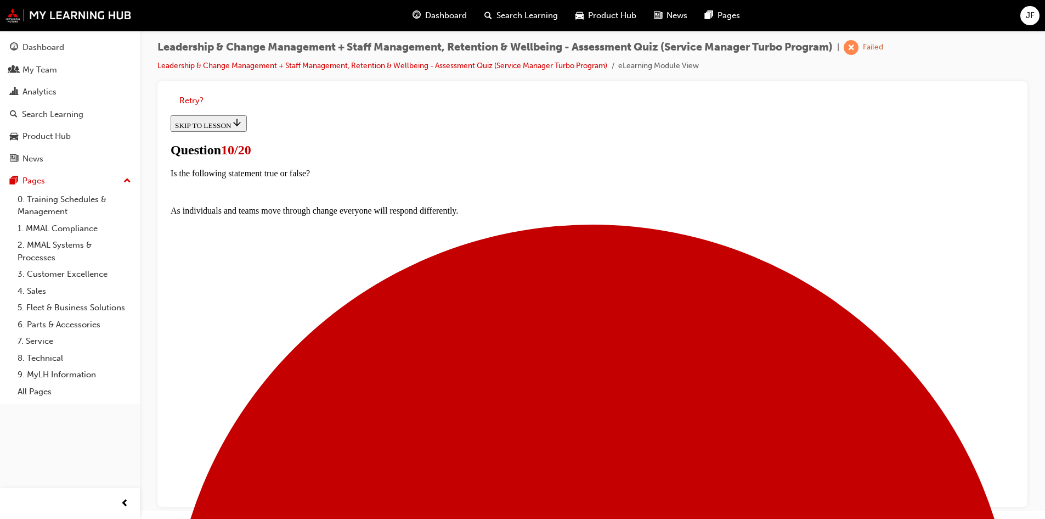
drag, startPoint x: 419, startPoint y: 303, endPoint x: 425, endPoint y: 306, distance: 6.9
drag, startPoint x: 605, startPoint y: 430, endPoint x: 478, endPoint y: 343, distance: 153.9
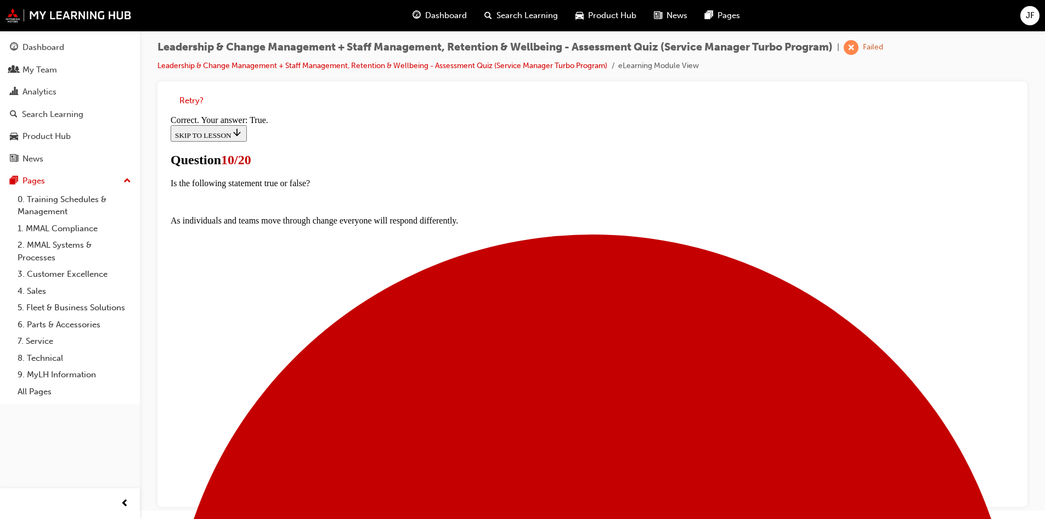
scroll to position [134, 0]
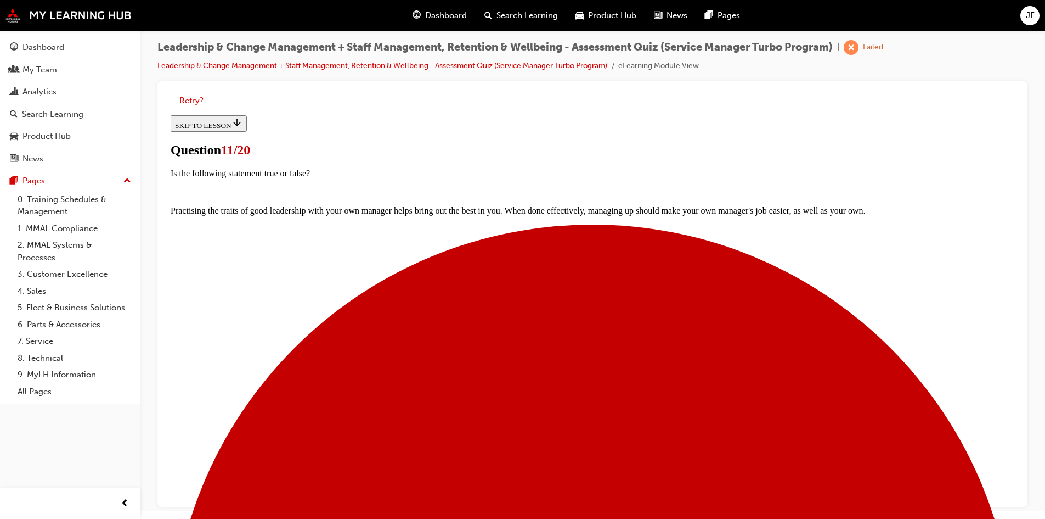
scroll to position [81, 0]
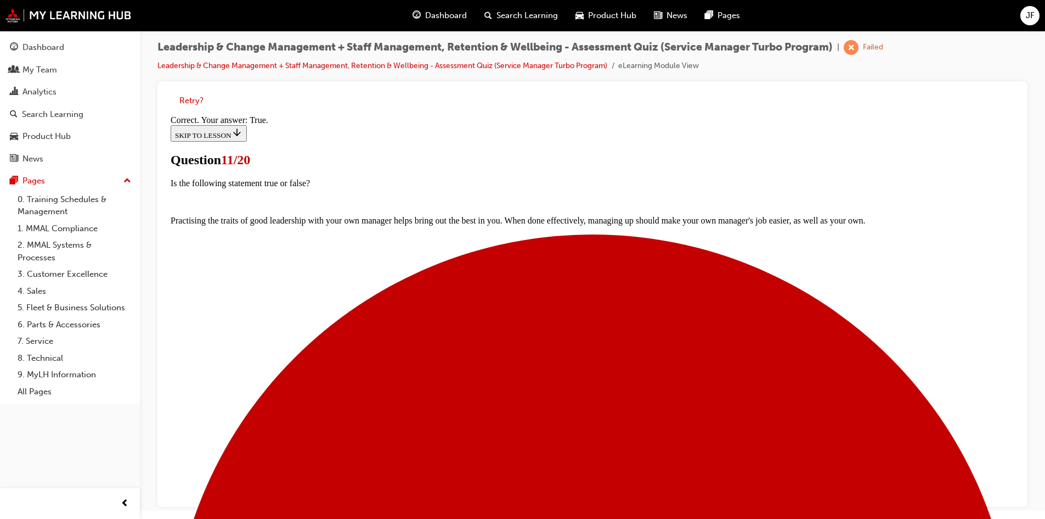
scroll to position [115, 0]
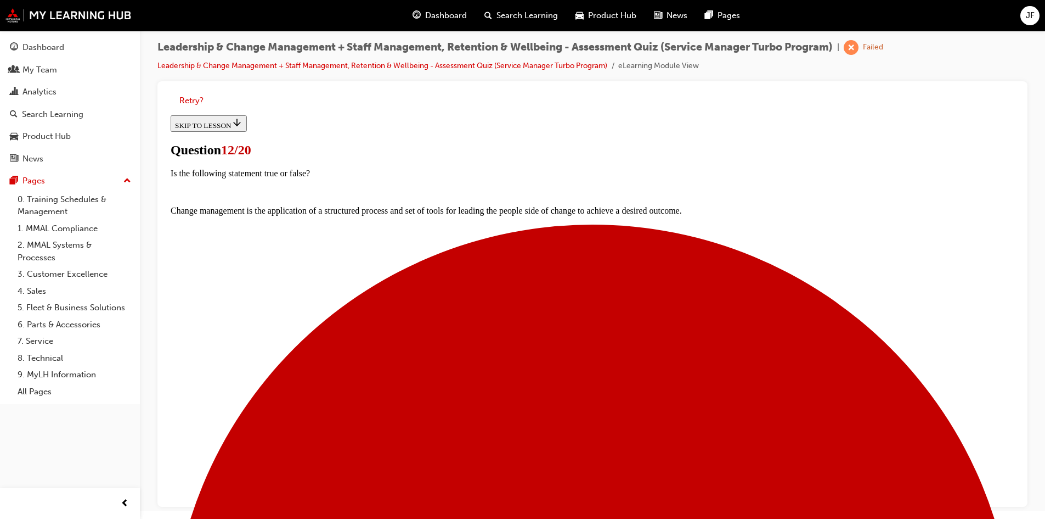
scroll to position [144, 0]
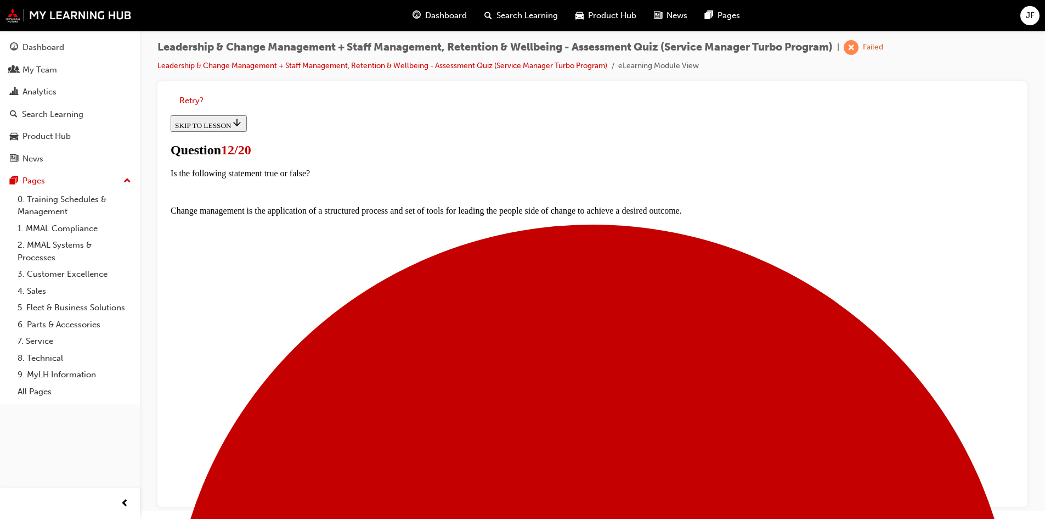
drag, startPoint x: 605, startPoint y: 429, endPoint x: 599, endPoint y: 427, distance: 6.7
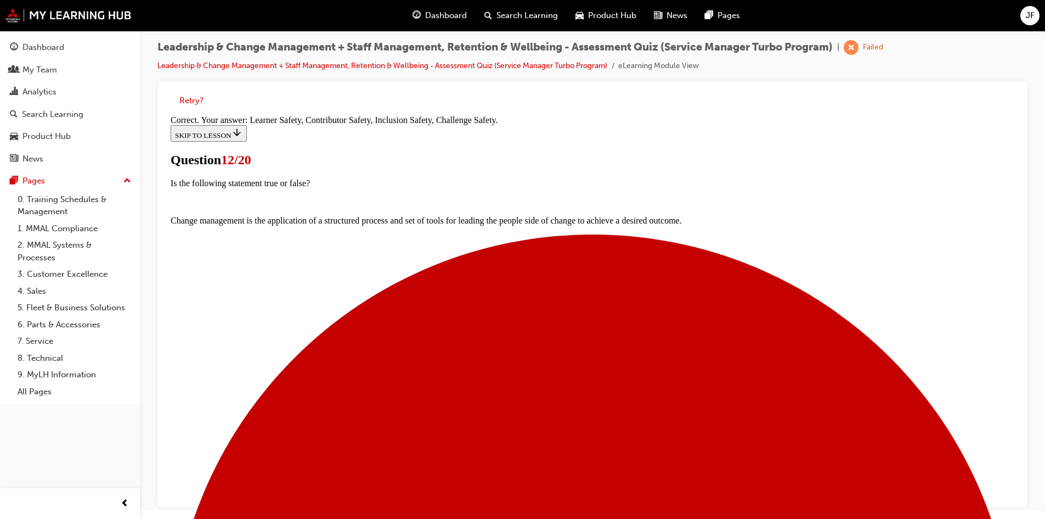
scroll to position [184, 0]
drag, startPoint x: 605, startPoint y: 469, endPoint x: 565, endPoint y: 431, distance: 54.7
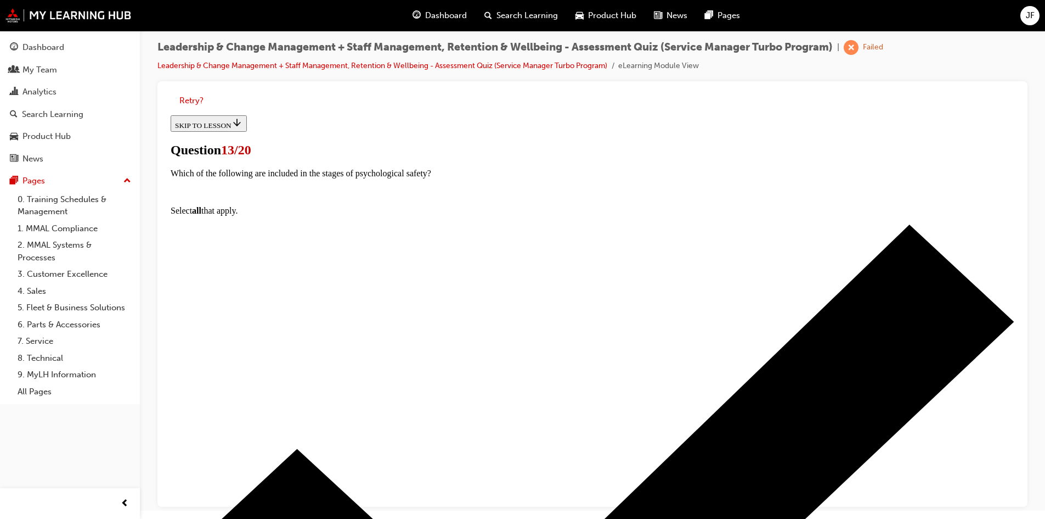
scroll to position [110, 0]
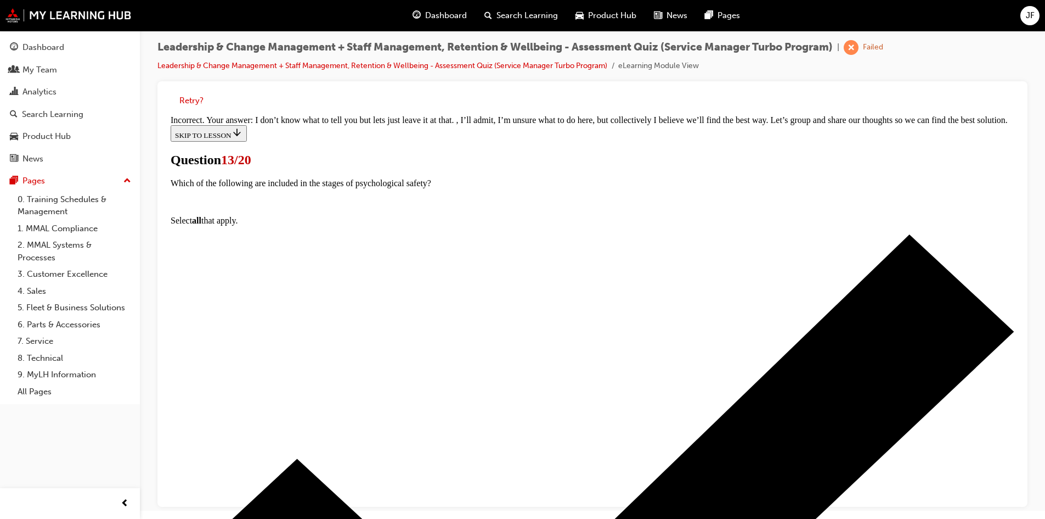
scroll to position [228, 0]
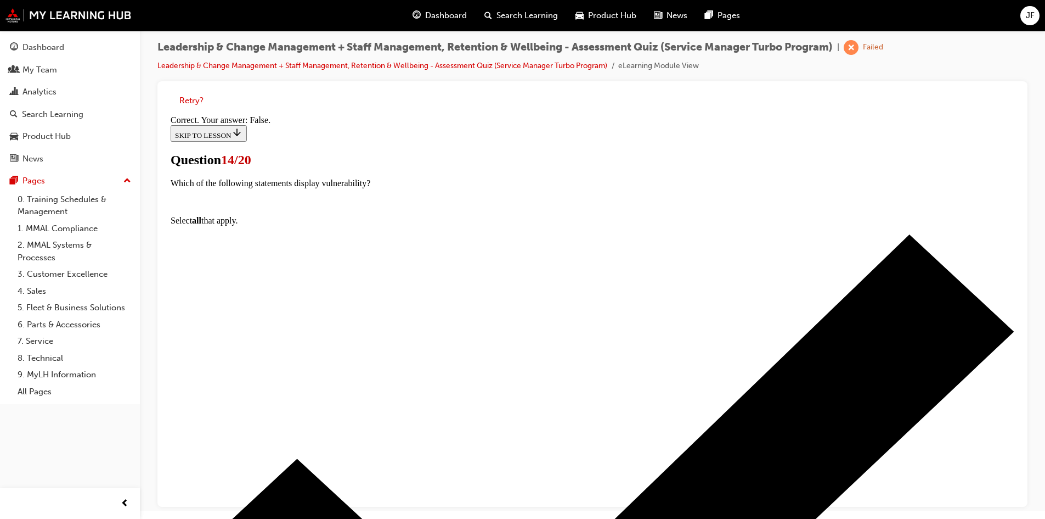
scroll to position [97, 0]
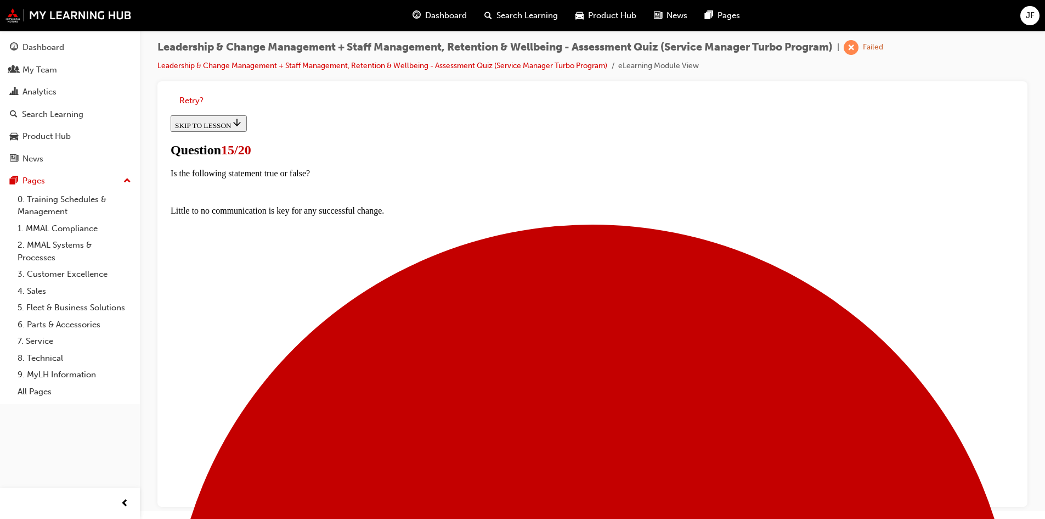
scroll to position [77, 0]
drag, startPoint x: 418, startPoint y: 285, endPoint x: 408, endPoint y: 308, distance: 25.1
drag, startPoint x: 418, startPoint y: 331, endPoint x: 427, endPoint y: 331, distance: 8.8
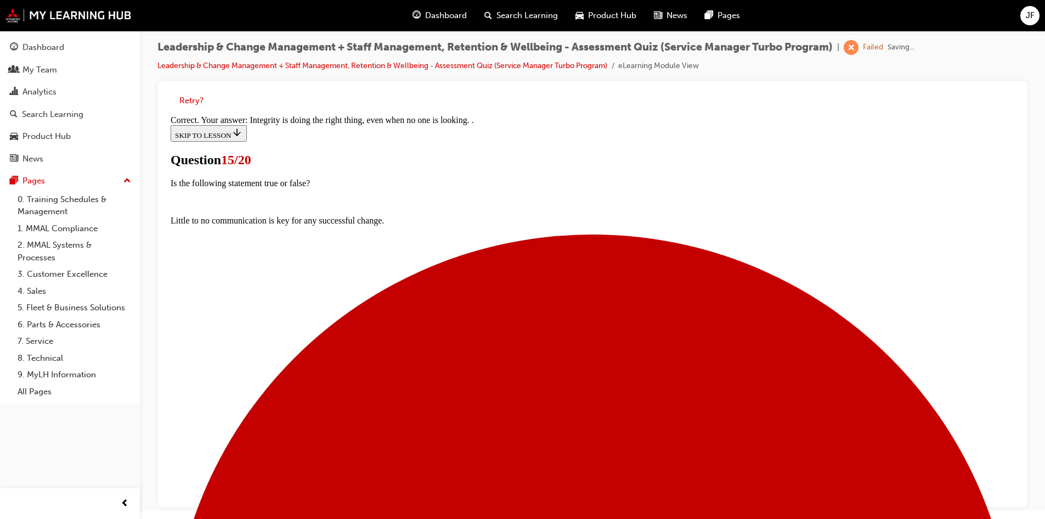
scroll to position [147, 0]
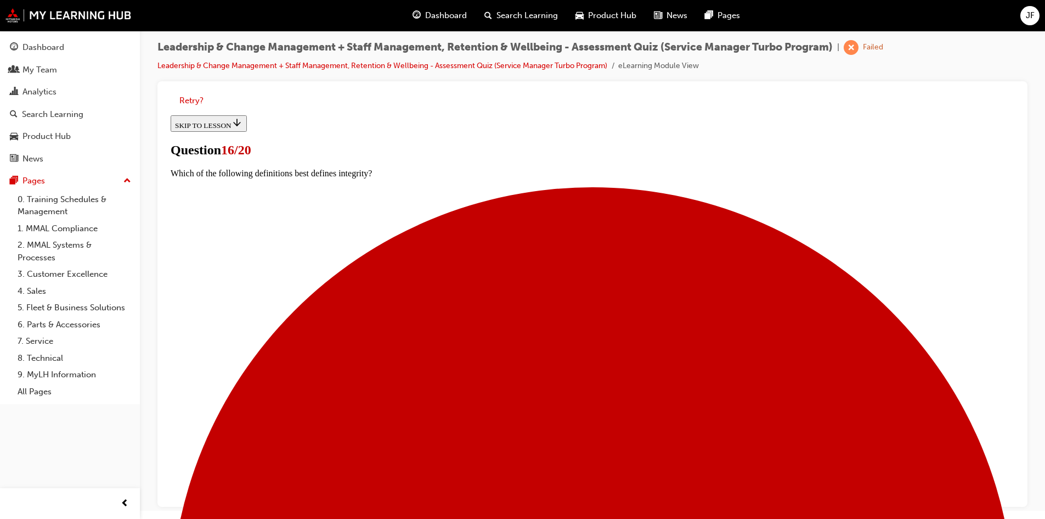
scroll to position [110, 0]
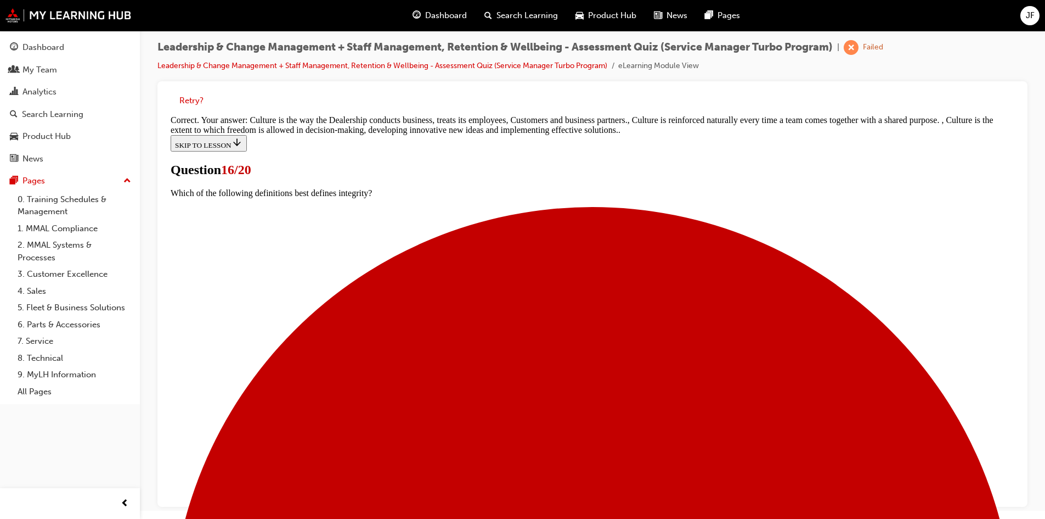
scroll to position [239, 0]
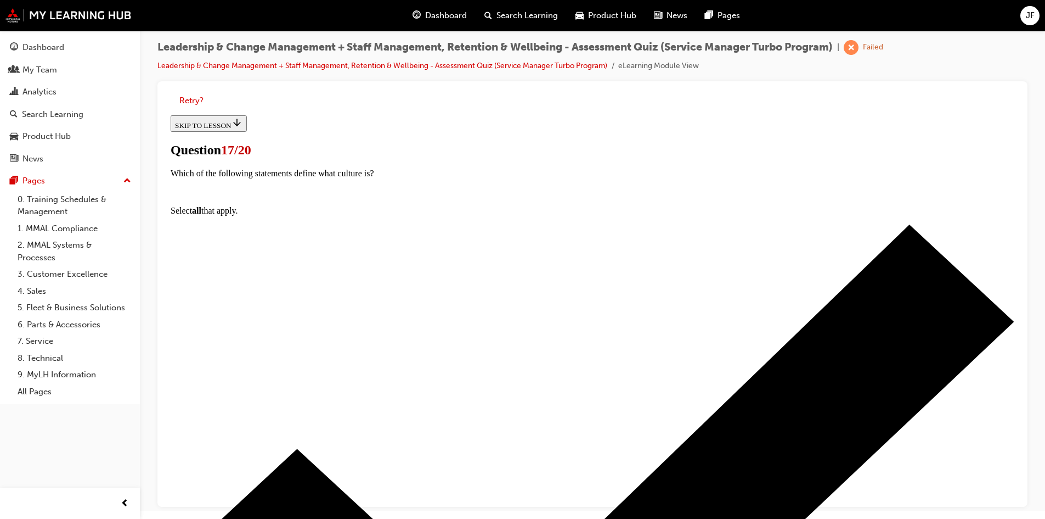
scroll to position [110, 0]
drag, startPoint x: 418, startPoint y: 269, endPoint x: 417, endPoint y: 274, distance: 5.6
drag, startPoint x: 418, startPoint y: 397, endPoint x: 461, endPoint y: 404, distance: 44.0
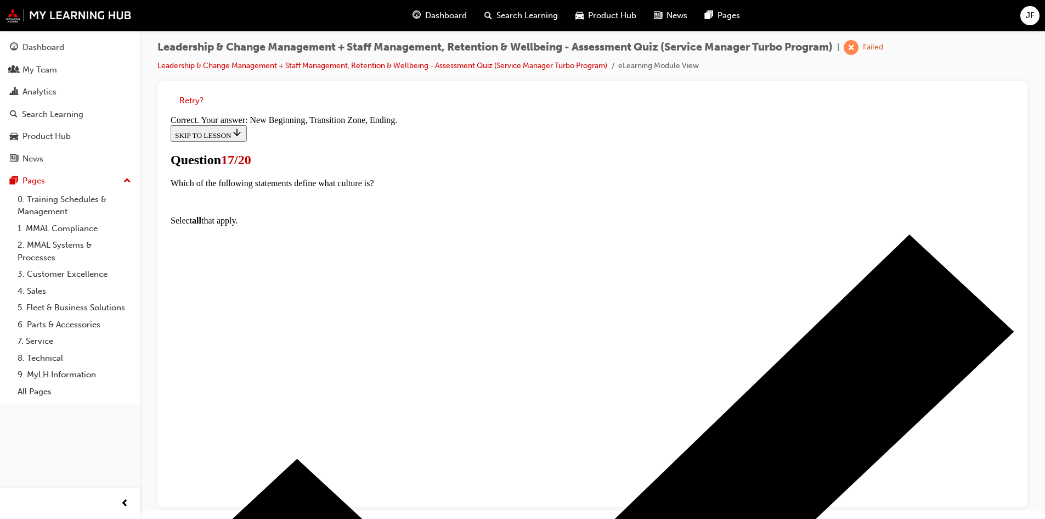
scroll to position [203, 0]
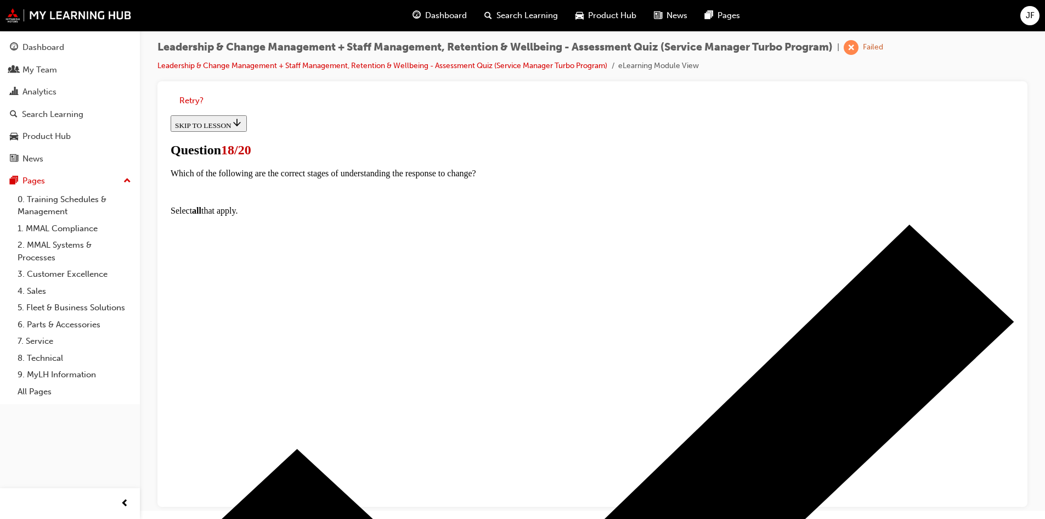
scroll to position [110, 0]
drag, startPoint x: 422, startPoint y: 334, endPoint x: 424, endPoint y: 394, distance: 60.4
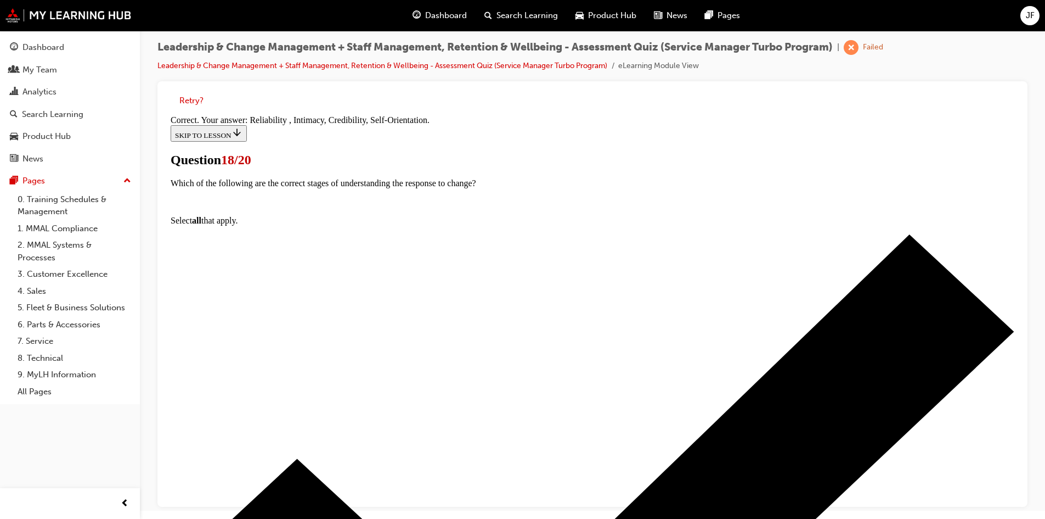
scroll to position [184, 0]
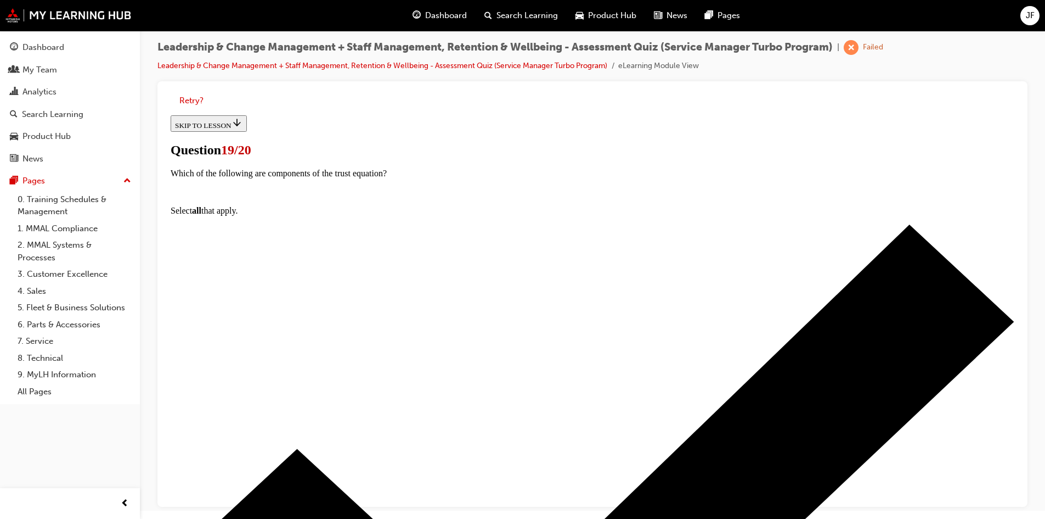
scroll to position [110, 0]
drag, startPoint x: 420, startPoint y: 333, endPoint x: 412, endPoint y: 365, distance: 33.3
drag, startPoint x: 420, startPoint y: 380, endPoint x: 492, endPoint y: 406, distance: 76.4
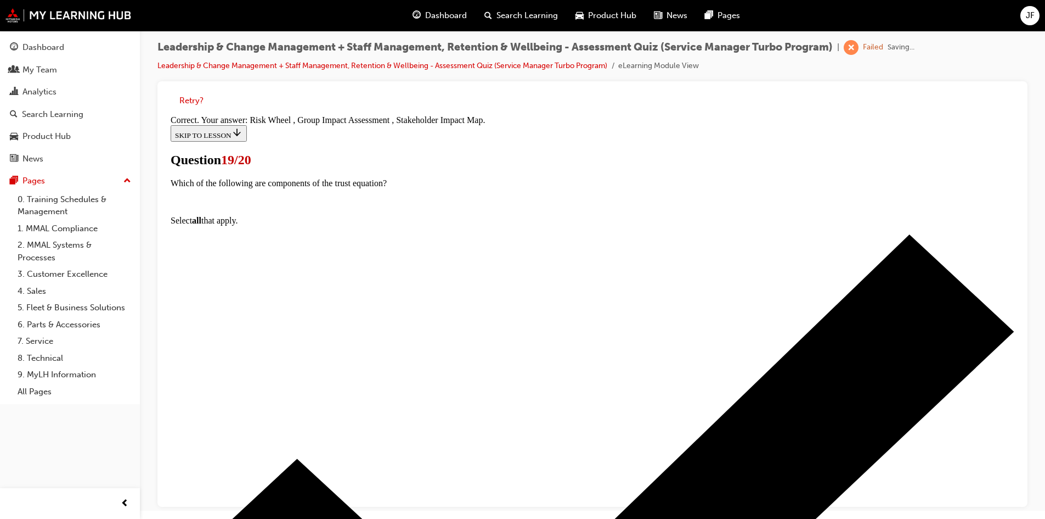
scroll to position [184, 0]
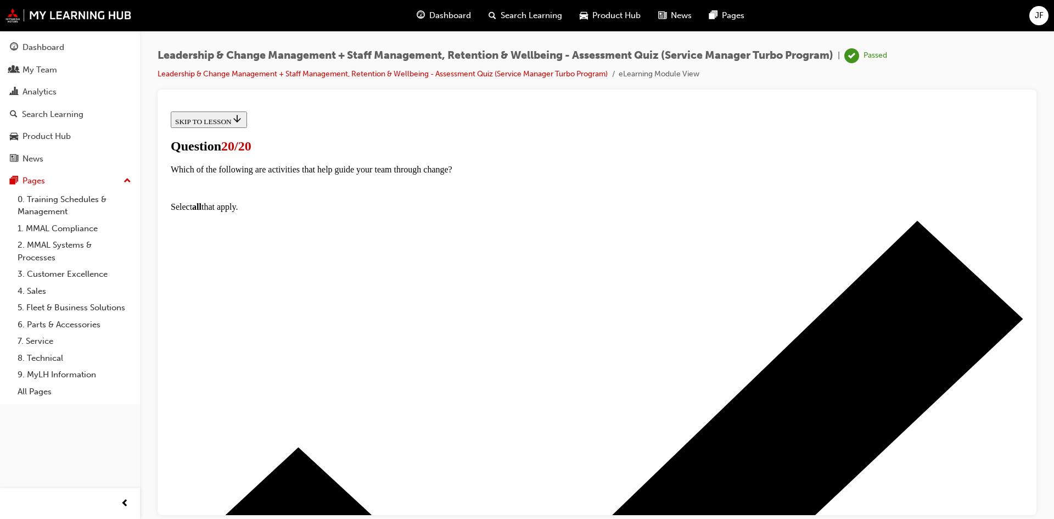
scroll to position [153, 0]
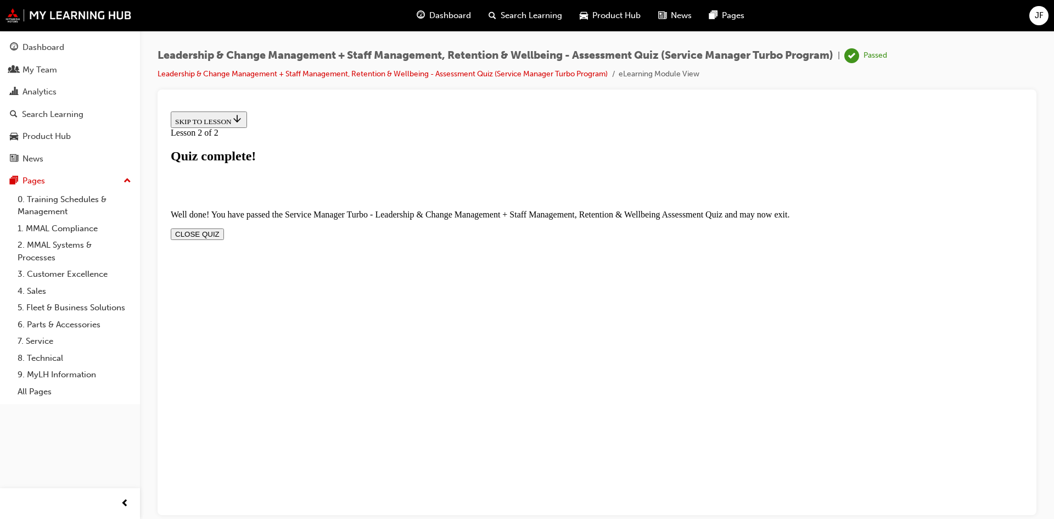
click at [224, 228] on button "CLOSE QUIZ" at bounding box center [197, 234] width 53 height 12
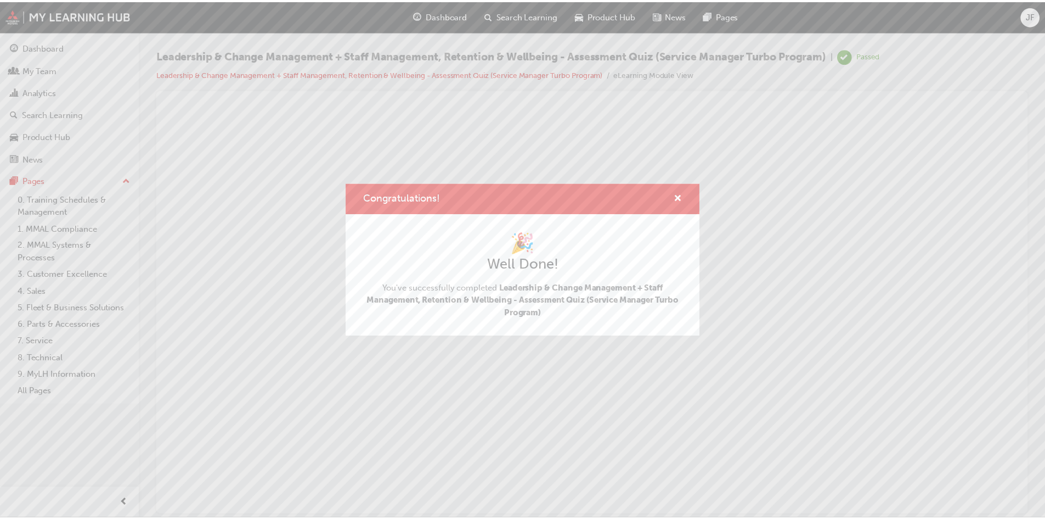
scroll to position [0, 0]
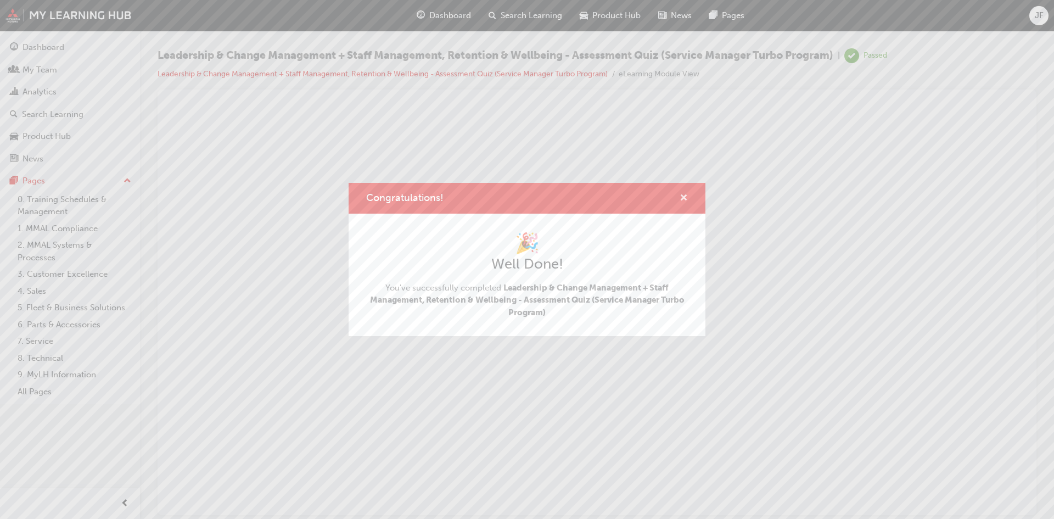
click at [684, 199] on span "cross-icon" at bounding box center [683, 199] width 8 height 10
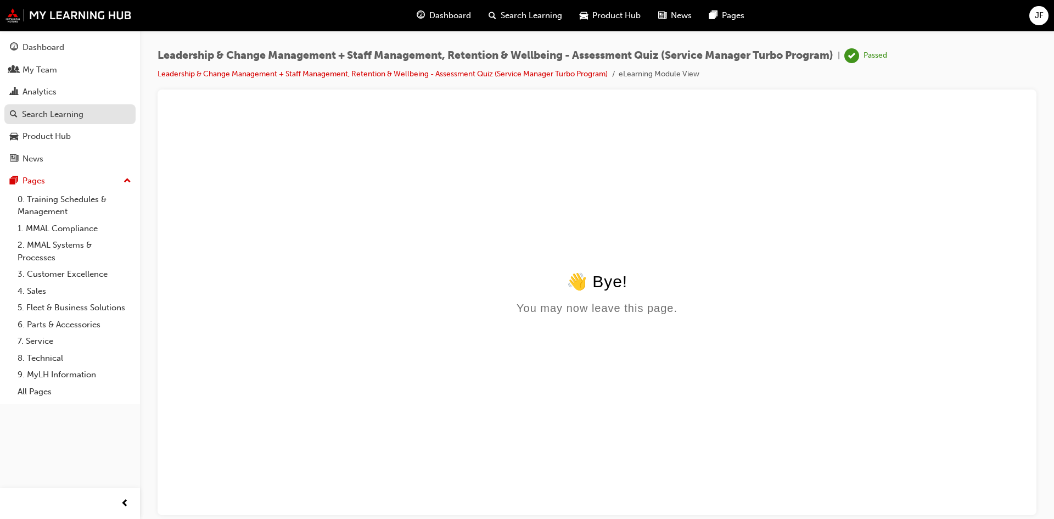
click at [37, 117] on div "Search Learning" at bounding box center [52, 114] width 61 height 13
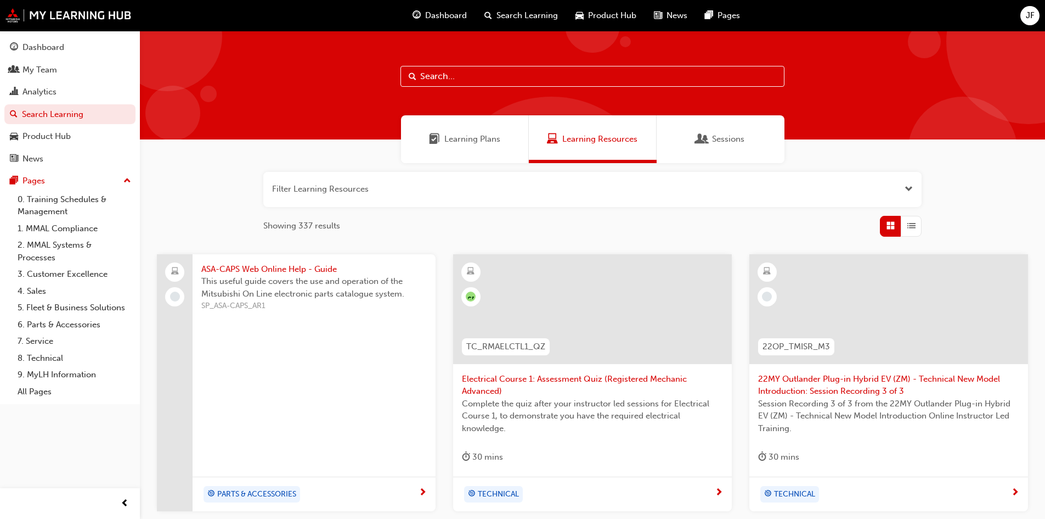
click at [473, 144] on span "Learning Plans" at bounding box center [472, 139] width 56 height 13
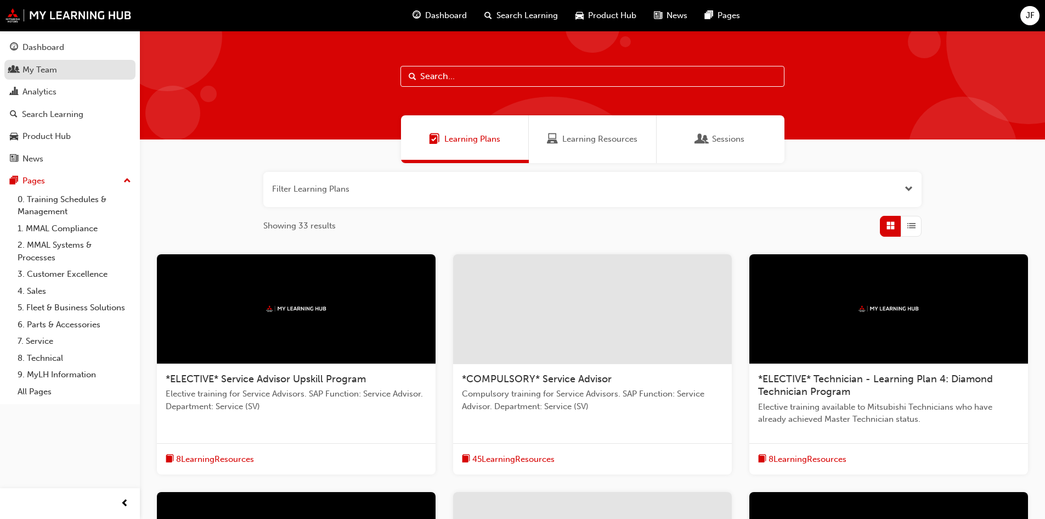
click at [41, 70] on div "My Team" at bounding box center [39, 70] width 35 height 13
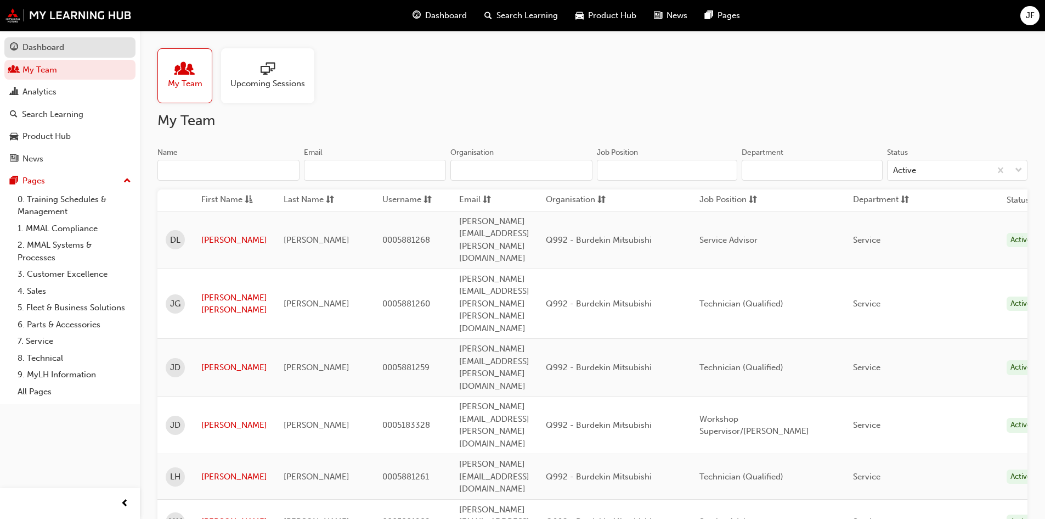
click at [50, 48] on div "Dashboard" at bounding box center [43, 47] width 42 height 13
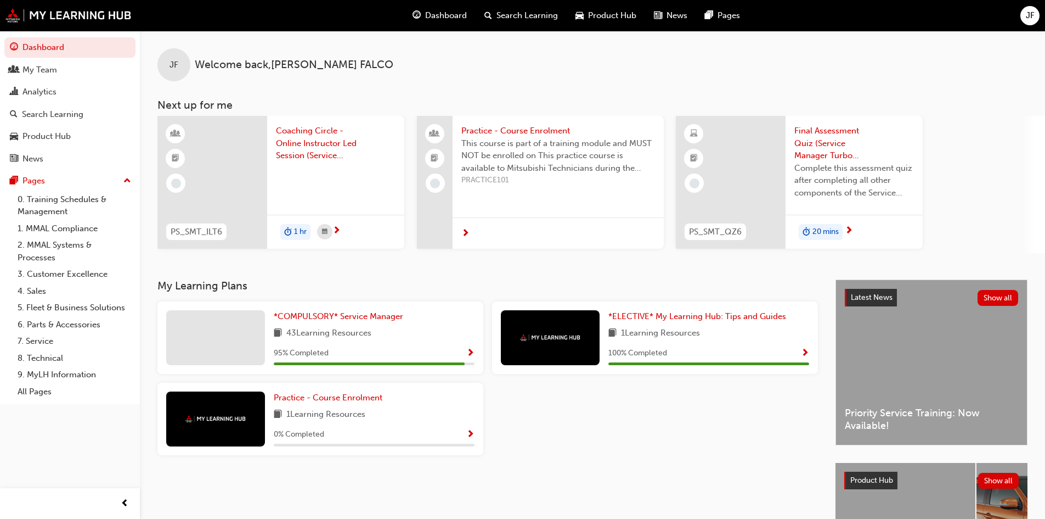
click at [312, 143] on span "Coaching Circle - Online Instructor Led Session (Service Manager Turbo Program)" at bounding box center [336, 143] width 120 height 37
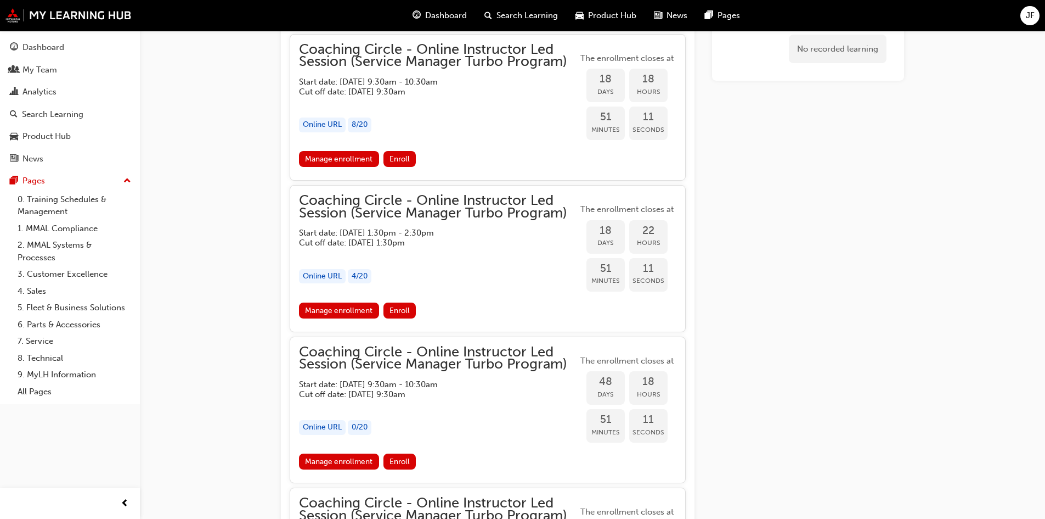
scroll to position [763, 0]
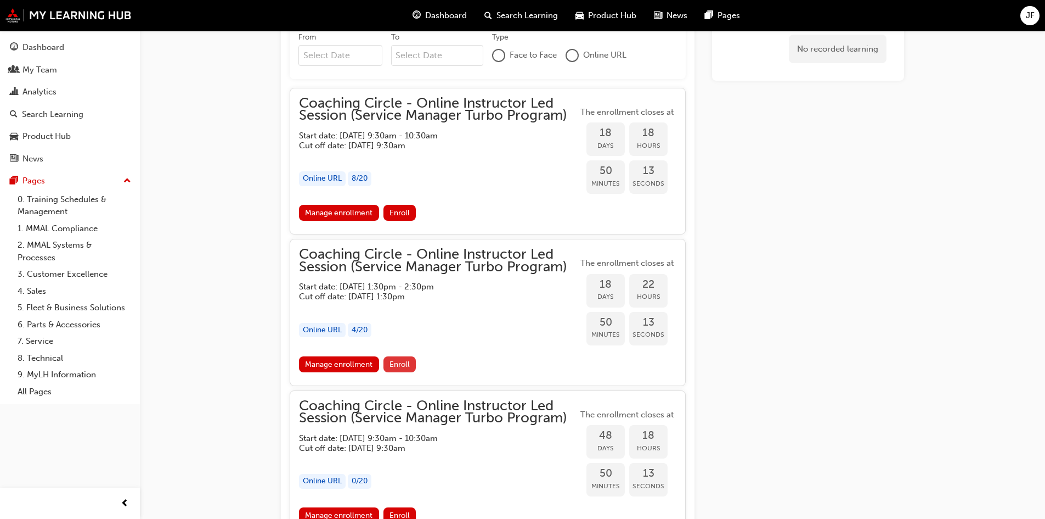
click at [405, 363] on span "Enroll" at bounding box center [400, 363] width 20 height 9
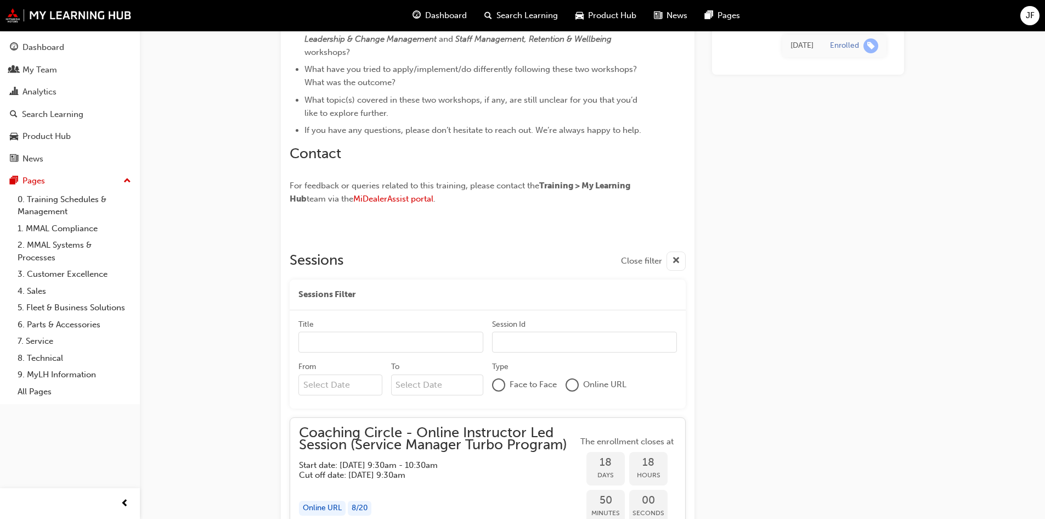
scroll to position [488, 0]
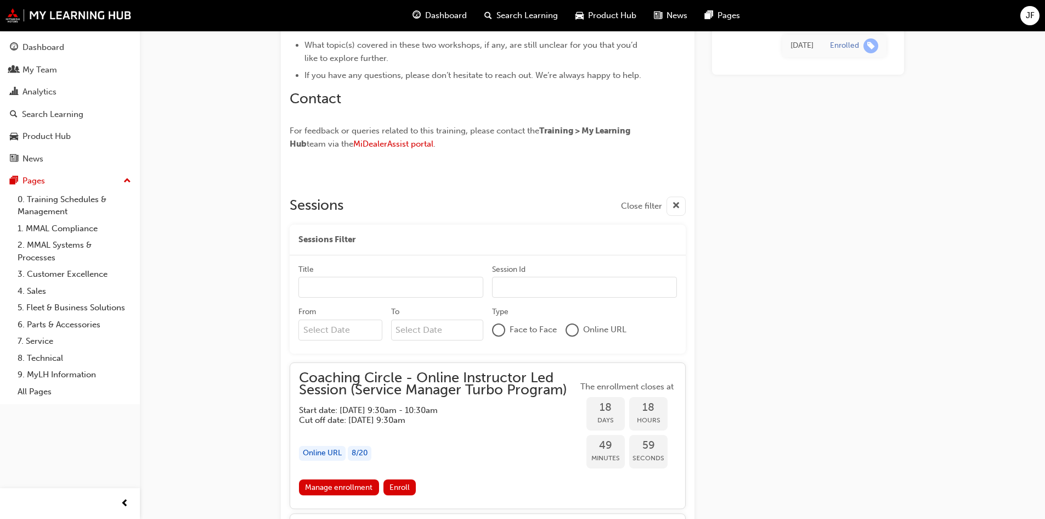
click at [330, 291] on input "Title" at bounding box center [391, 287] width 185 height 21
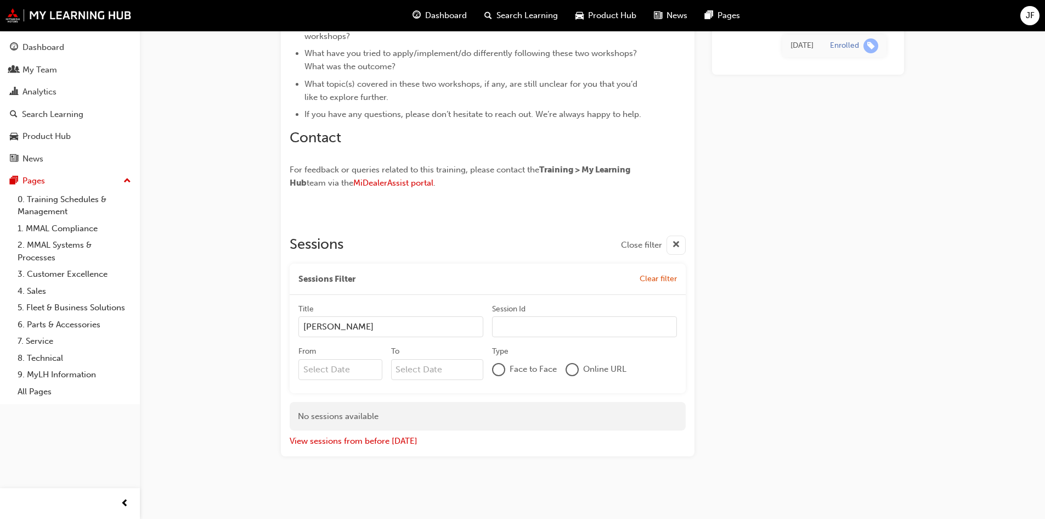
scroll to position [449, 0]
type input "J"
type input "j"
type input "J"
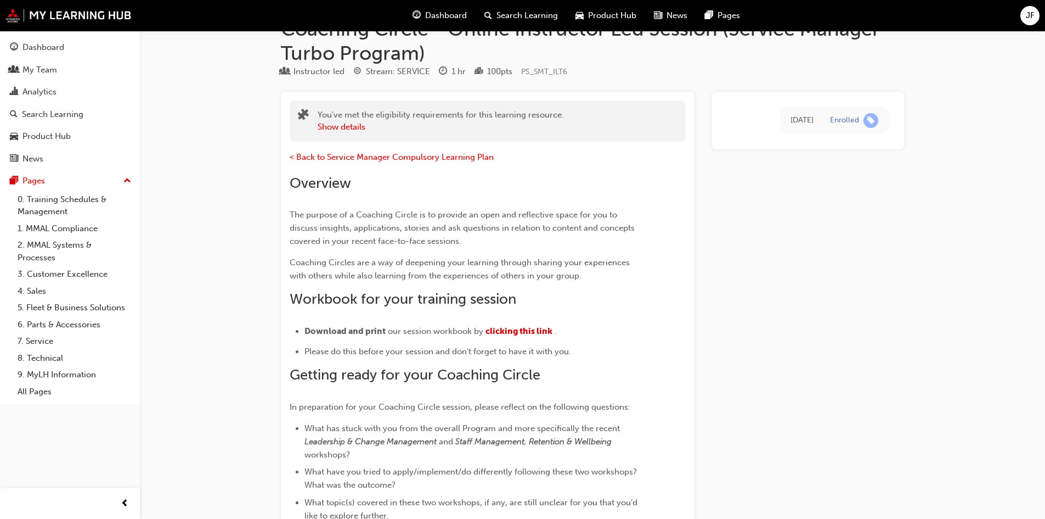
scroll to position [0, 0]
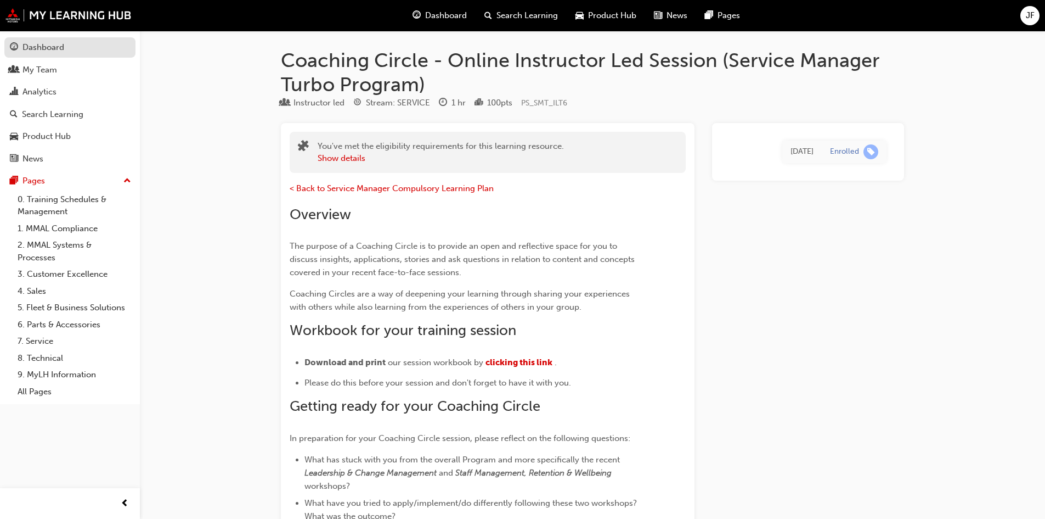
click at [36, 47] on div "Dashboard" at bounding box center [43, 47] width 42 height 13
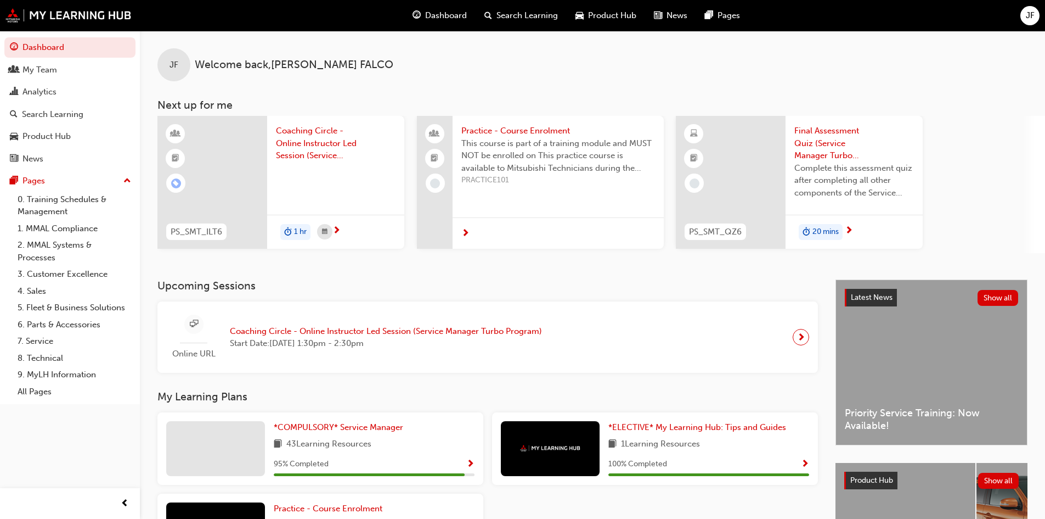
click at [825, 148] on span "Final Assessment Quiz (Service Manager Turbo Program)" at bounding box center [855, 143] width 120 height 37
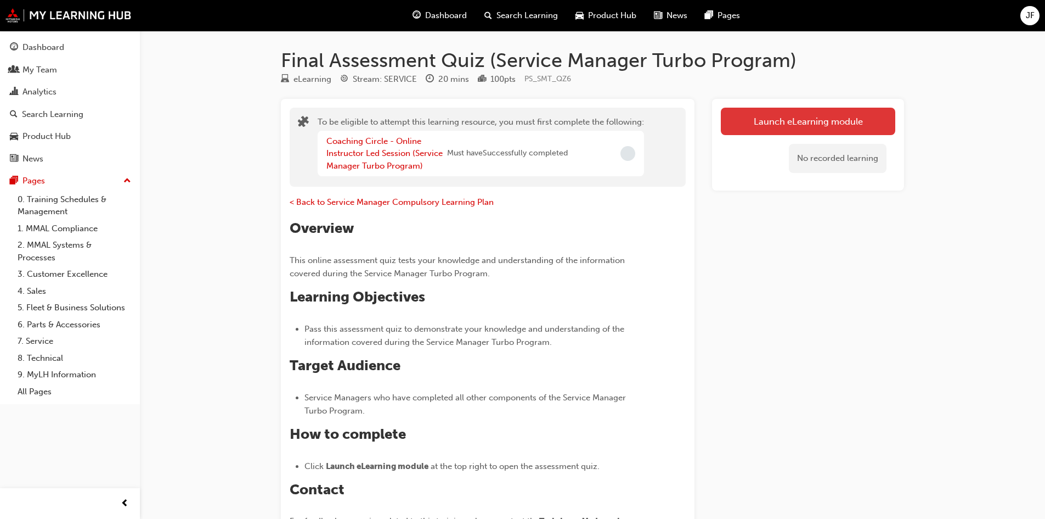
click at [762, 126] on button "Launch eLearning module" at bounding box center [808, 121] width 174 height 27
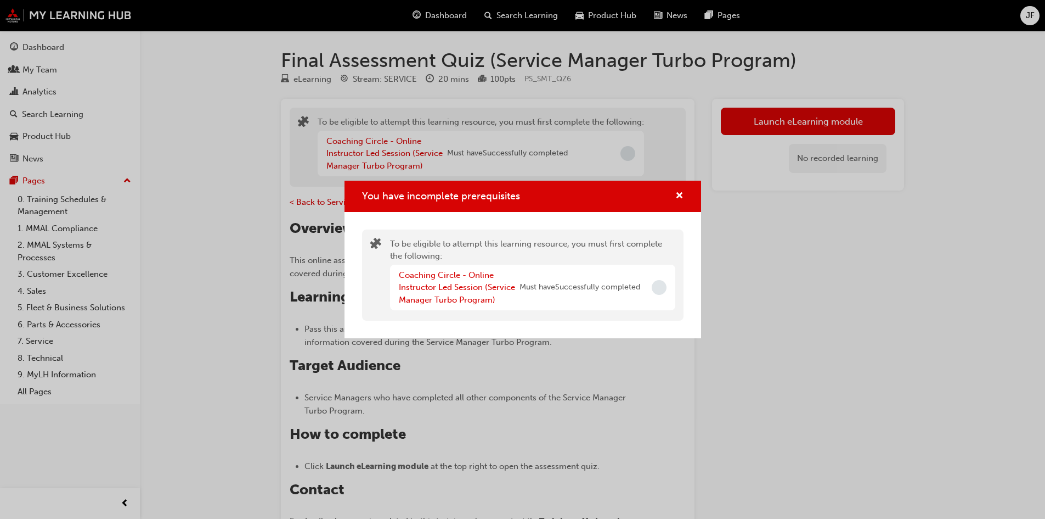
click at [673, 186] on div "You have incomplete prerequisites" at bounding box center [523, 196] width 357 height 31
click at [678, 198] on span "cross-icon" at bounding box center [679, 197] width 8 height 10
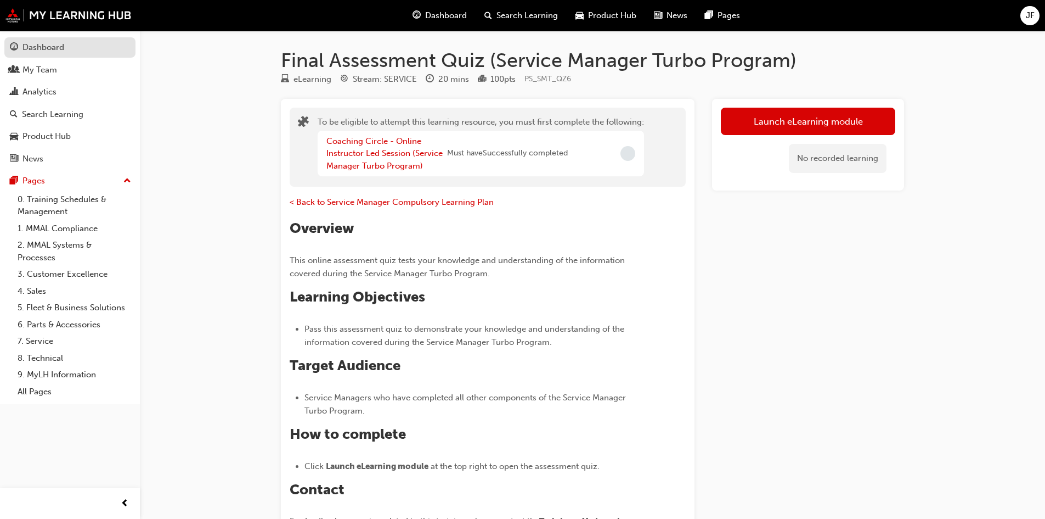
click at [39, 46] on div "Dashboard" at bounding box center [43, 47] width 42 height 13
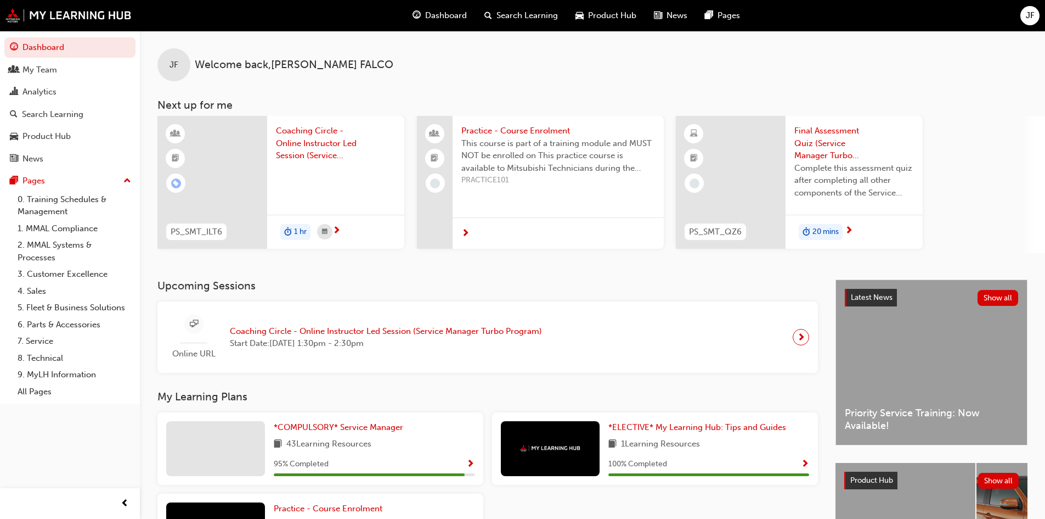
click at [804, 340] on span "next-icon" at bounding box center [801, 336] width 8 height 15
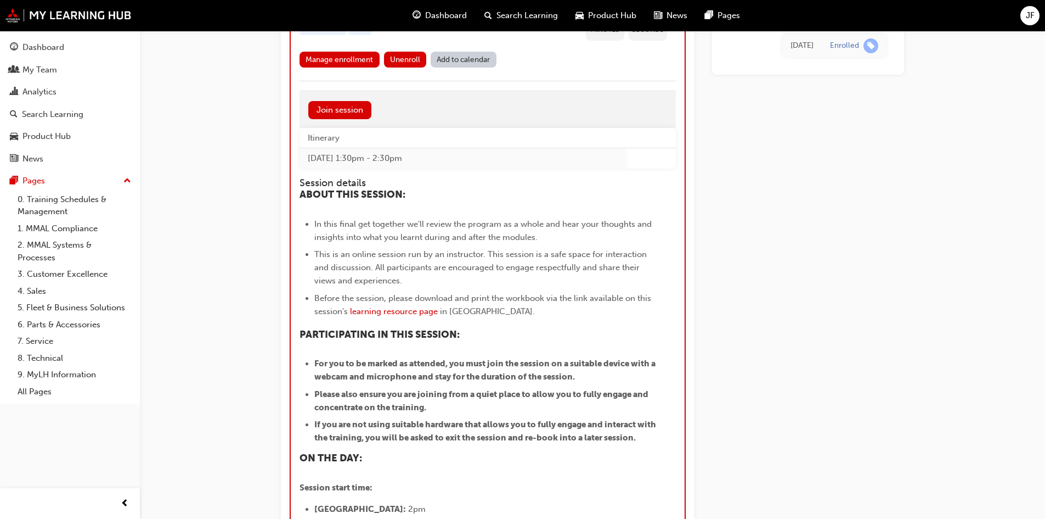
scroll to position [1070, 0]
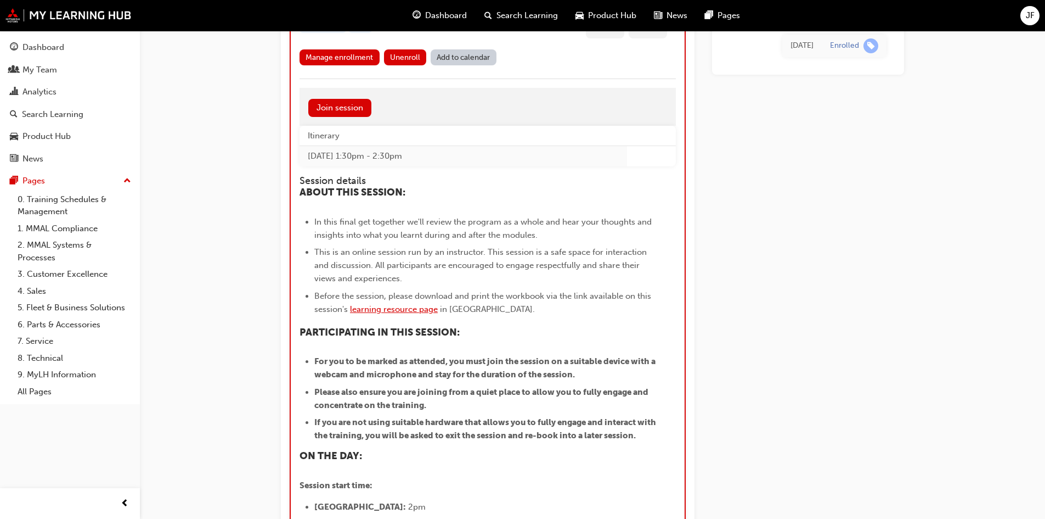
click at [400, 310] on span "learning resource page" at bounding box center [394, 309] width 88 height 10
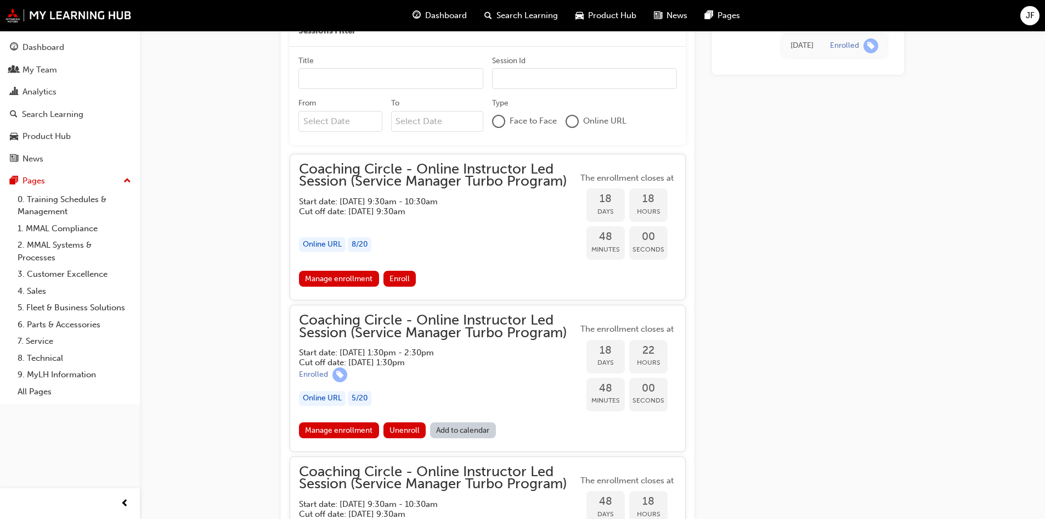
scroll to position [779, 0]
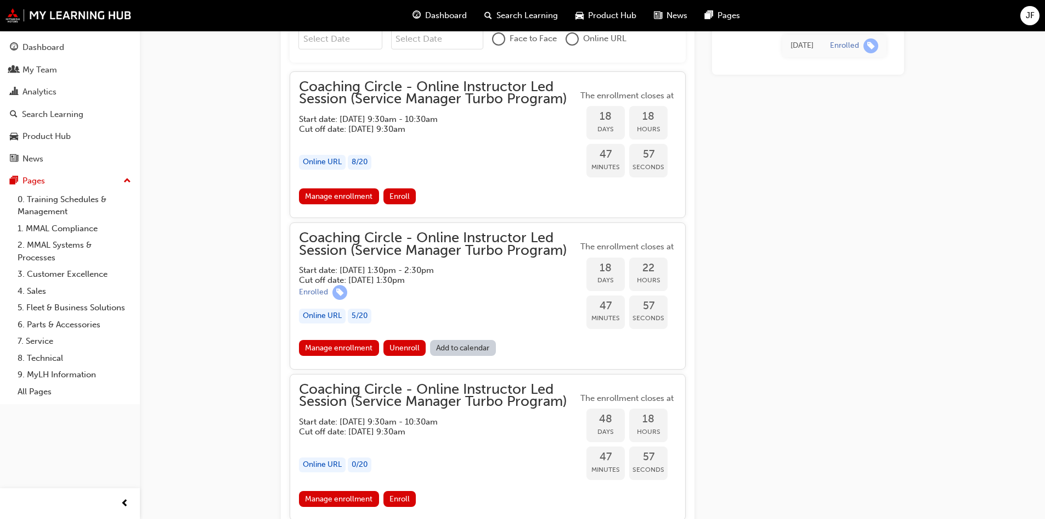
click at [472, 349] on link "Add to calendar" at bounding box center [463, 348] width 66 height 16
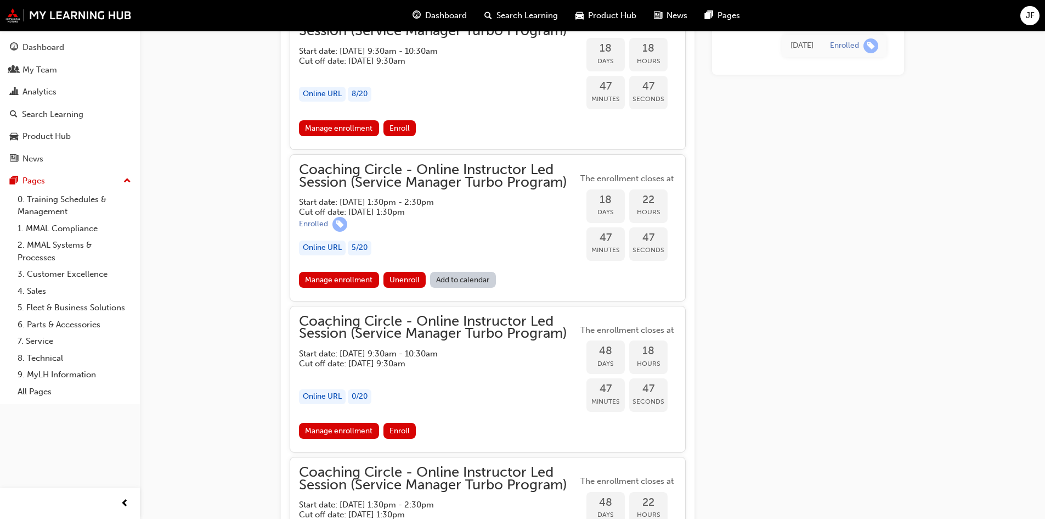
scroll to position [724, 0]
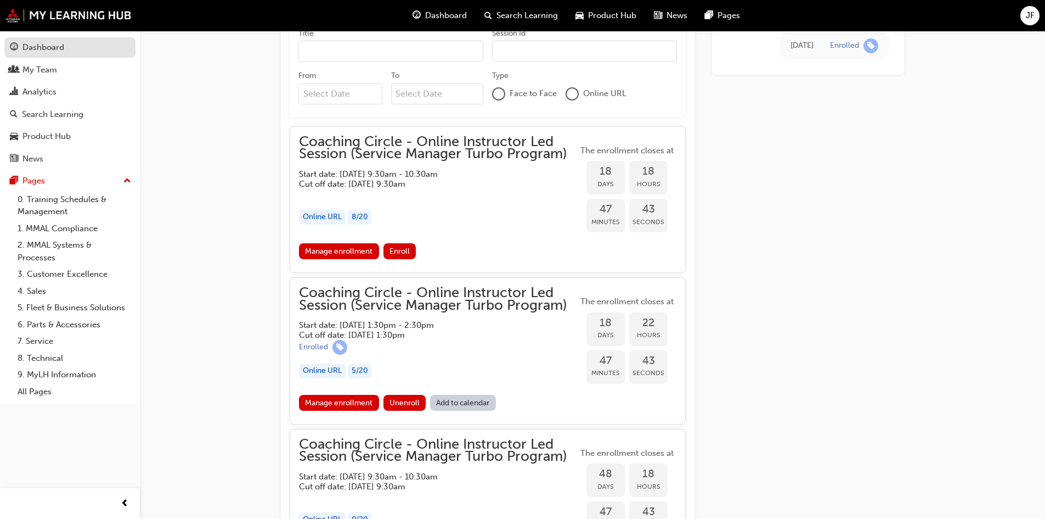
click at [38, 48] on div "Dashboard" at bounding box center [43, 47] width 42 height 13
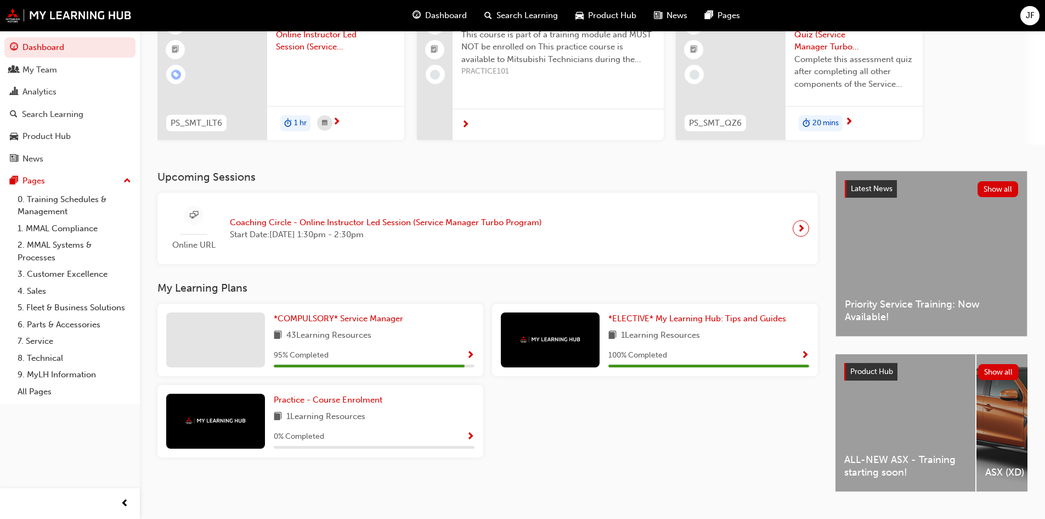
scroll to position [110, 0]
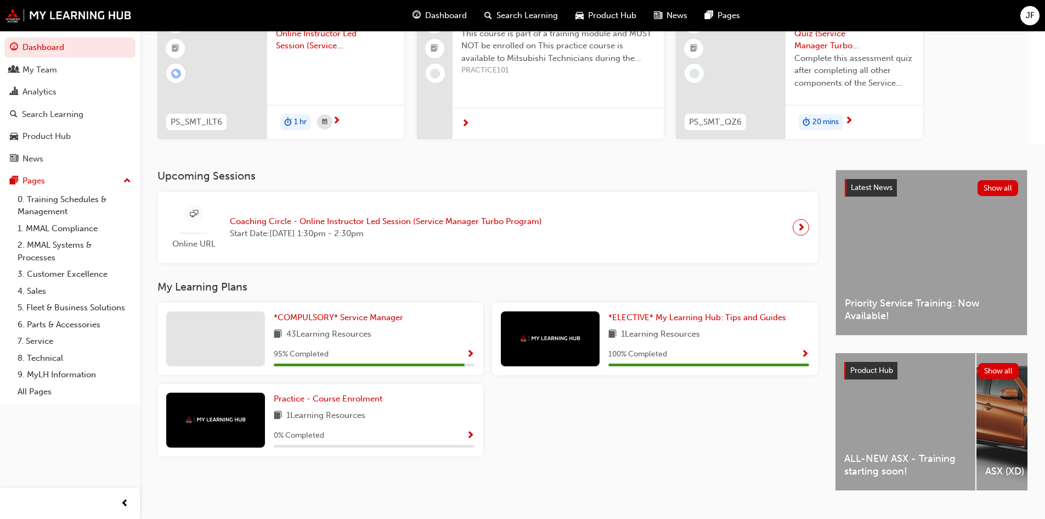
click at [802, 228] on span "next-icon" at bounding box center [801, 226] width 8 height 15
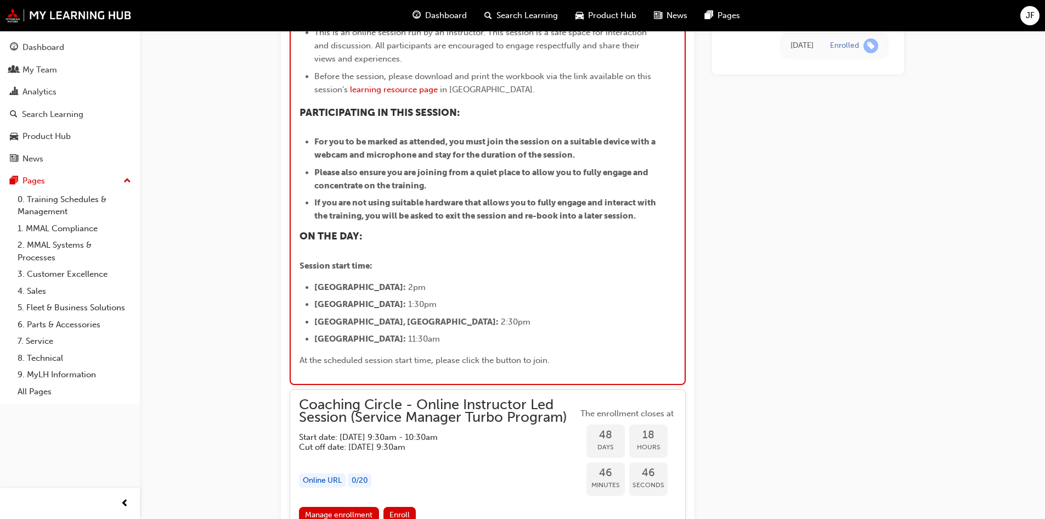
scroll to position [1180, 0]
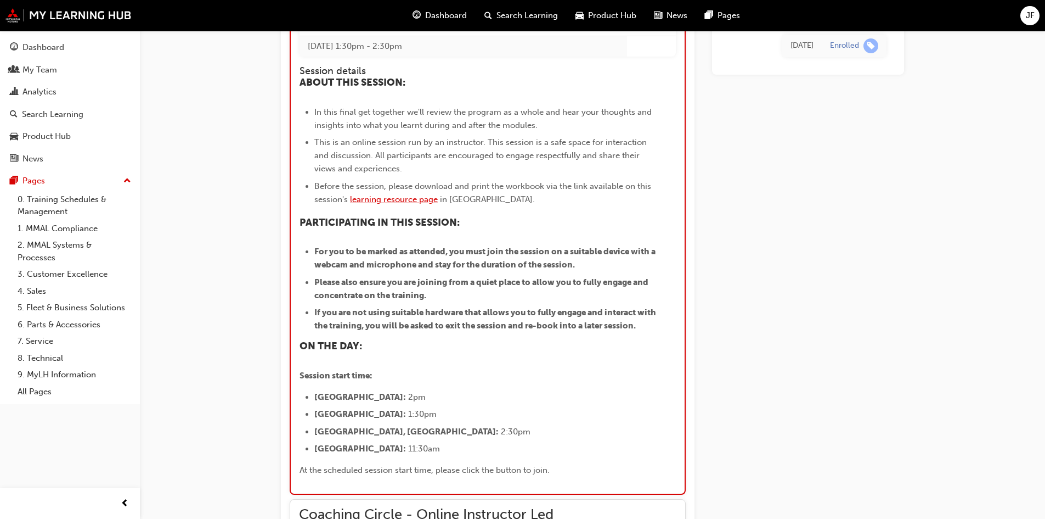
click at [402, 201] on span "learning resource page" at bounding box center [394, 199] width 88 height 10
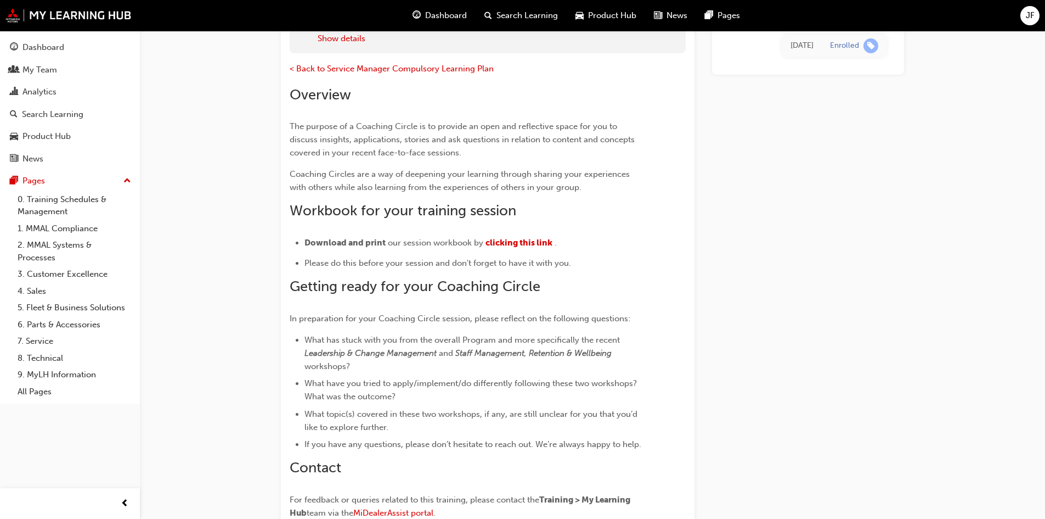
scroll to position [66, 0]
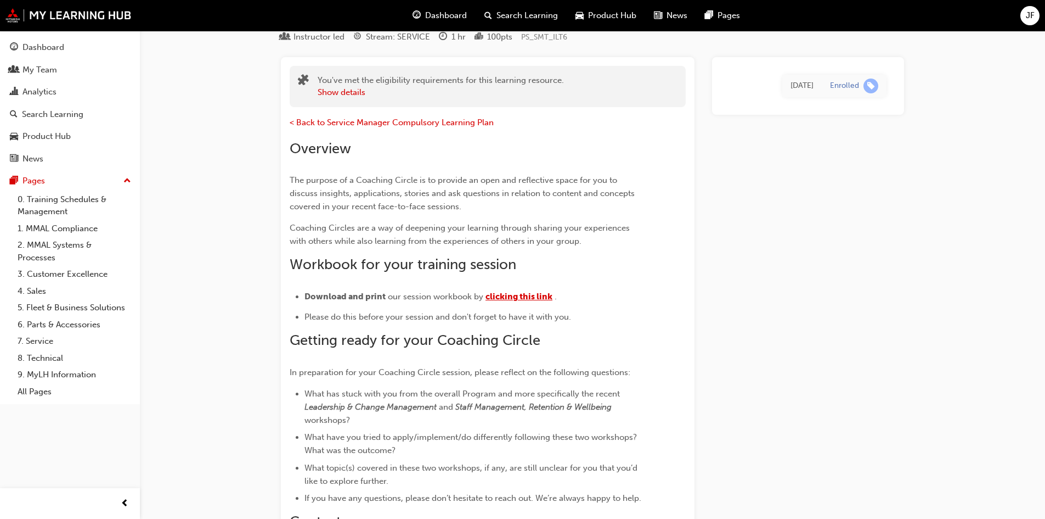
click at [517, 299] on span "clicking this link" at bounding box center [519, 296] width 67 height 10
